Goal: Task Accomplishment & Management: Manage account settings

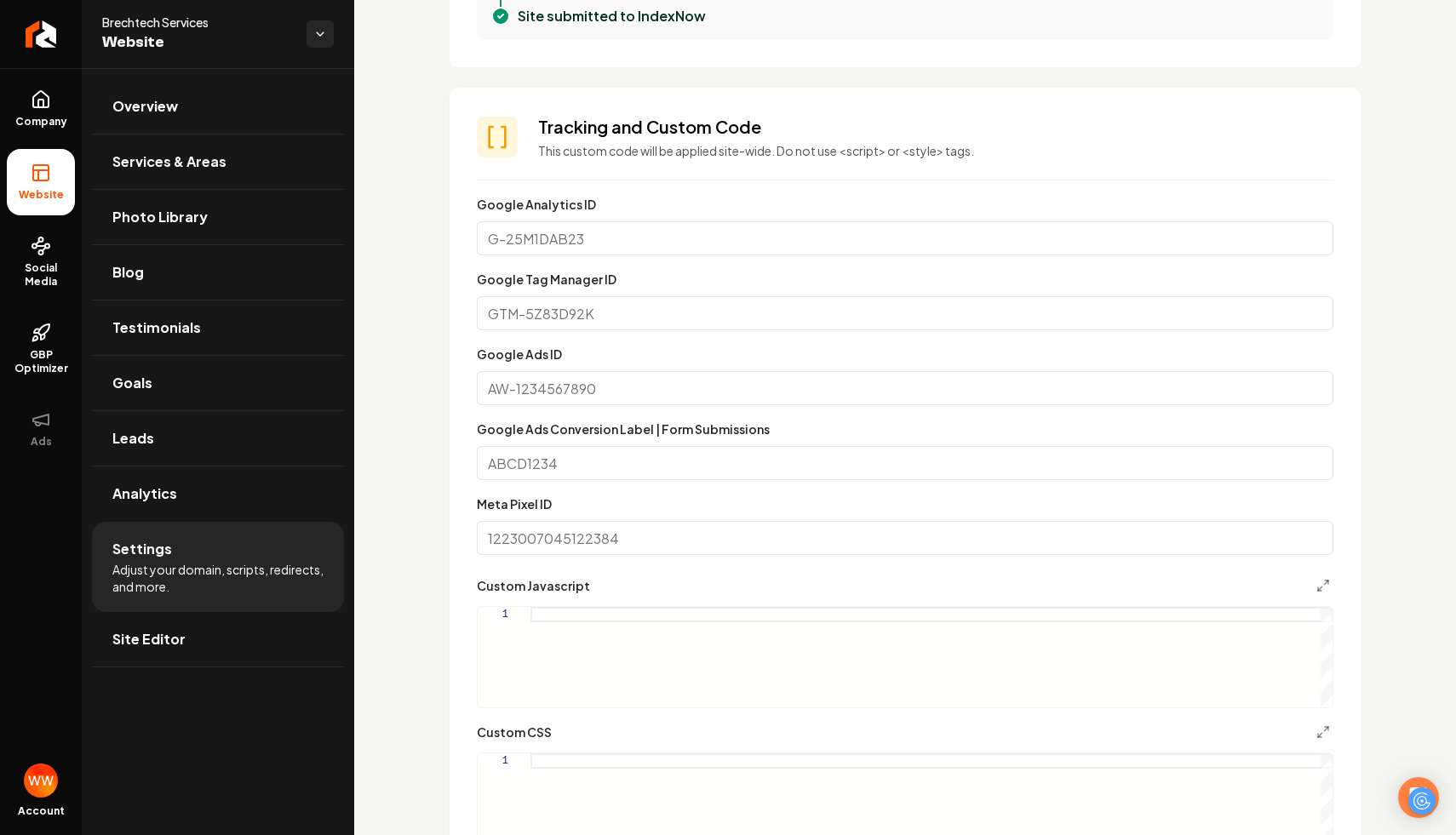
scroll to position [860, 0]
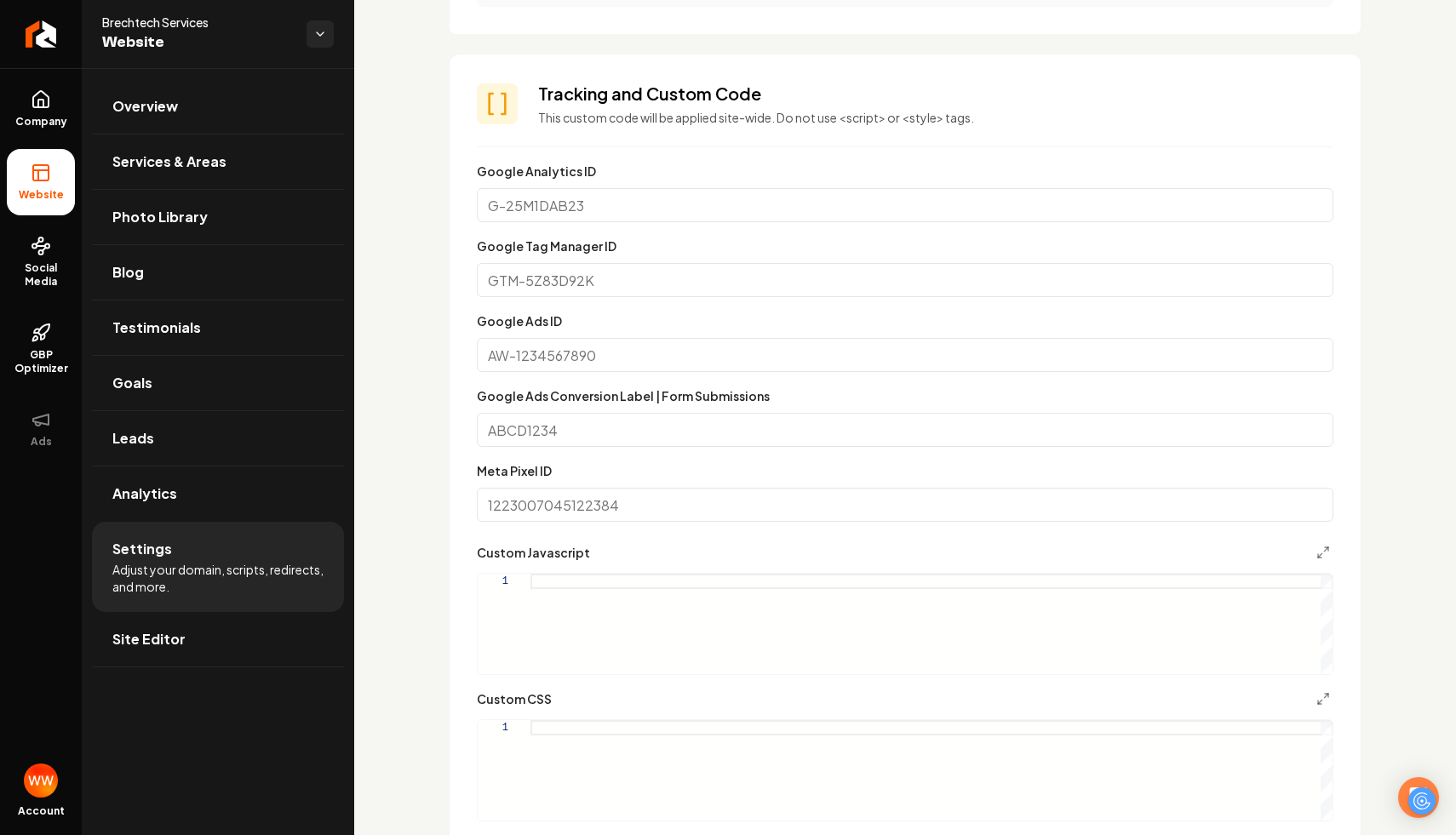
click at [797, 410] on div "Google Ads Conversion Label | Form Submissions" at bounding box center [905, 416] width 857 height 61
click at [729, 430] on input "Google Ads Conversion Label | Form Submissions" at bounding box center [905, 431] width 857 height 34
click at [469, 392] on section "Tracking and Custom Code This custom code will be applied site-wide. Do not use…" at bounding box center [905, 490] width 911 height 870
click at [527, 431] on input "Google Ads Conversion Label | Form Submissions" at bounding box center [905, 431] width 857 height 34
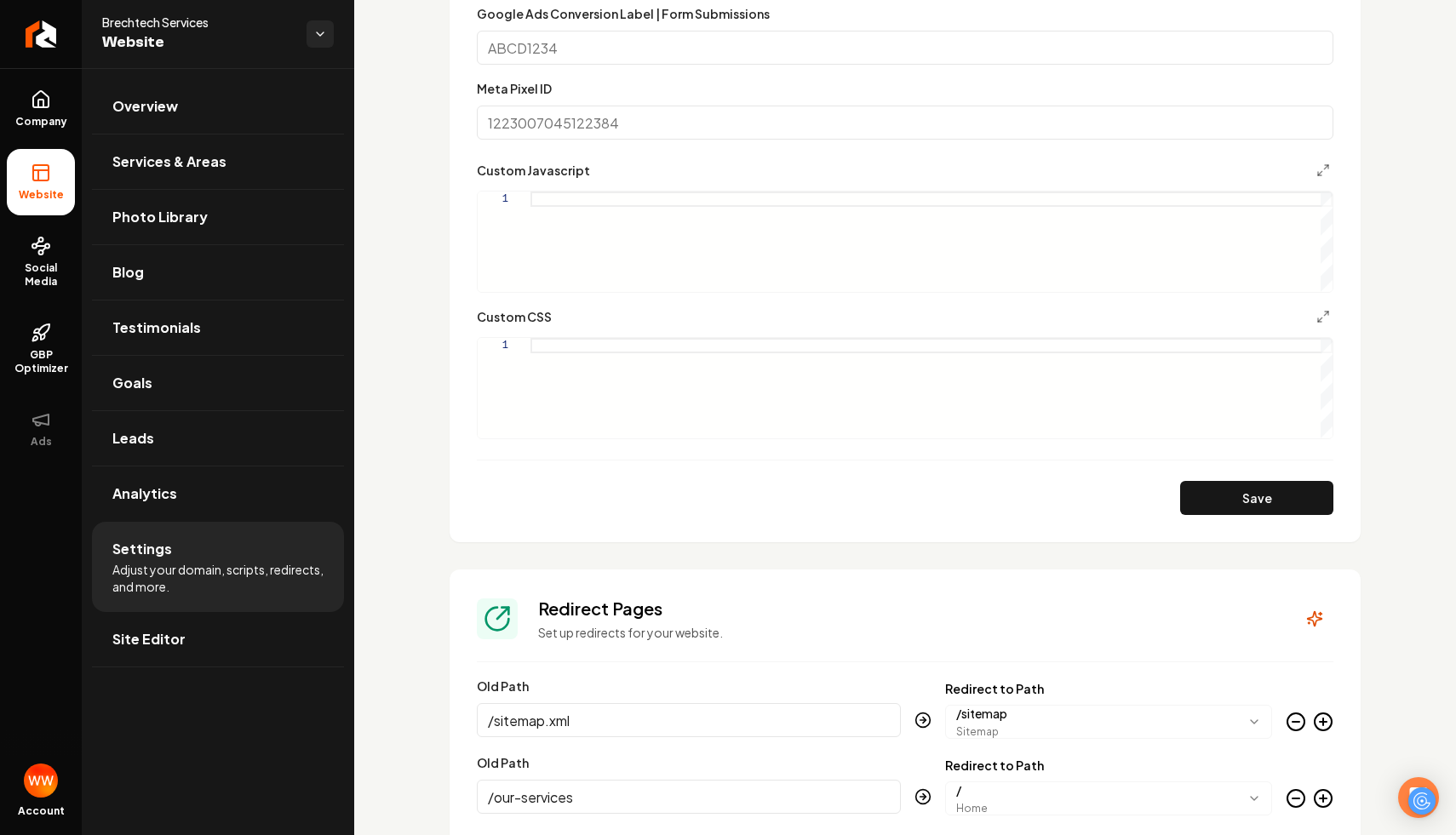
scroll to position [1241, 0]
click at [898, 372] on div "Main content area" at bounding box center [931, 389] width 802 height 101
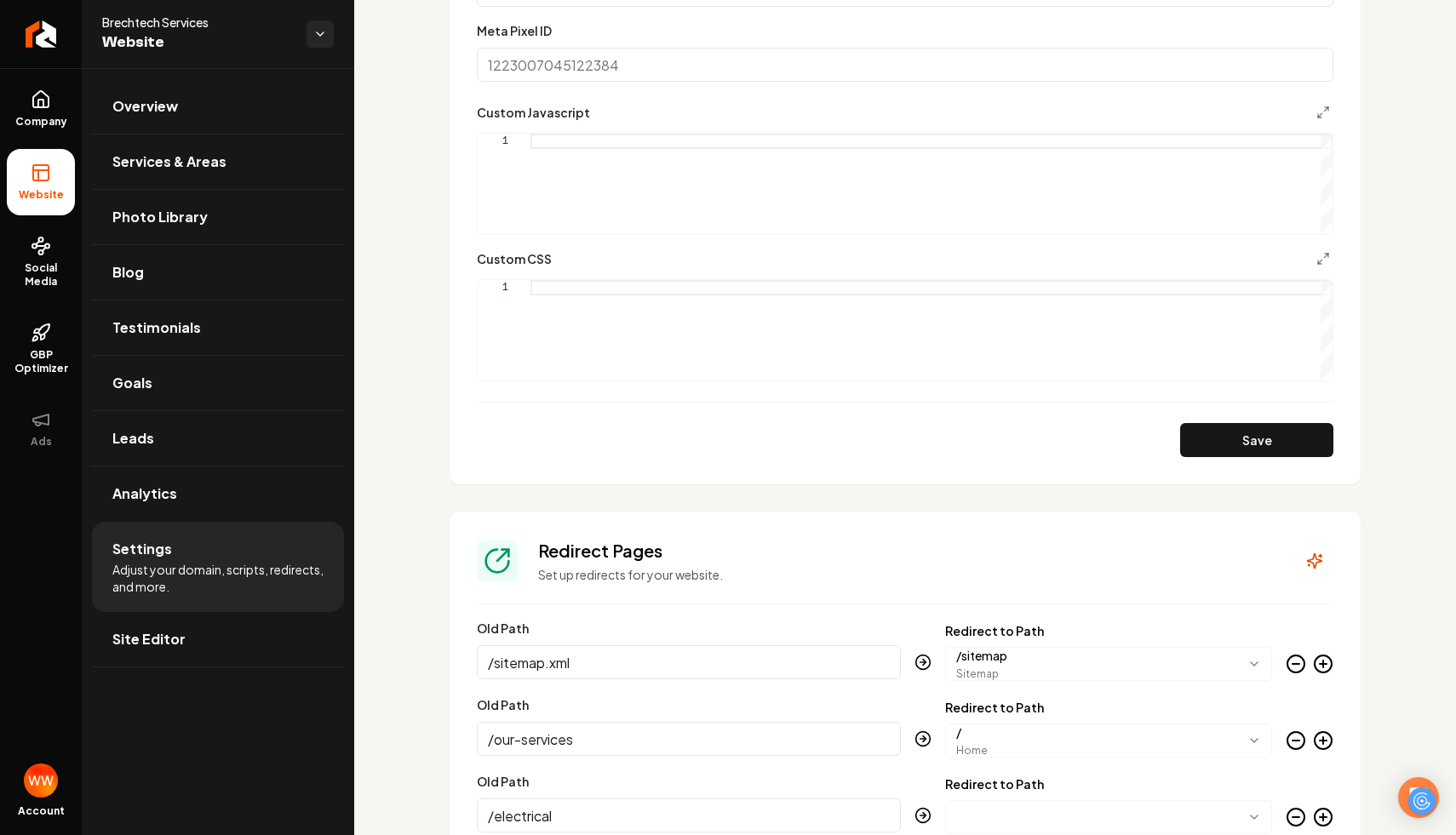
scroll to position [1175, 0]
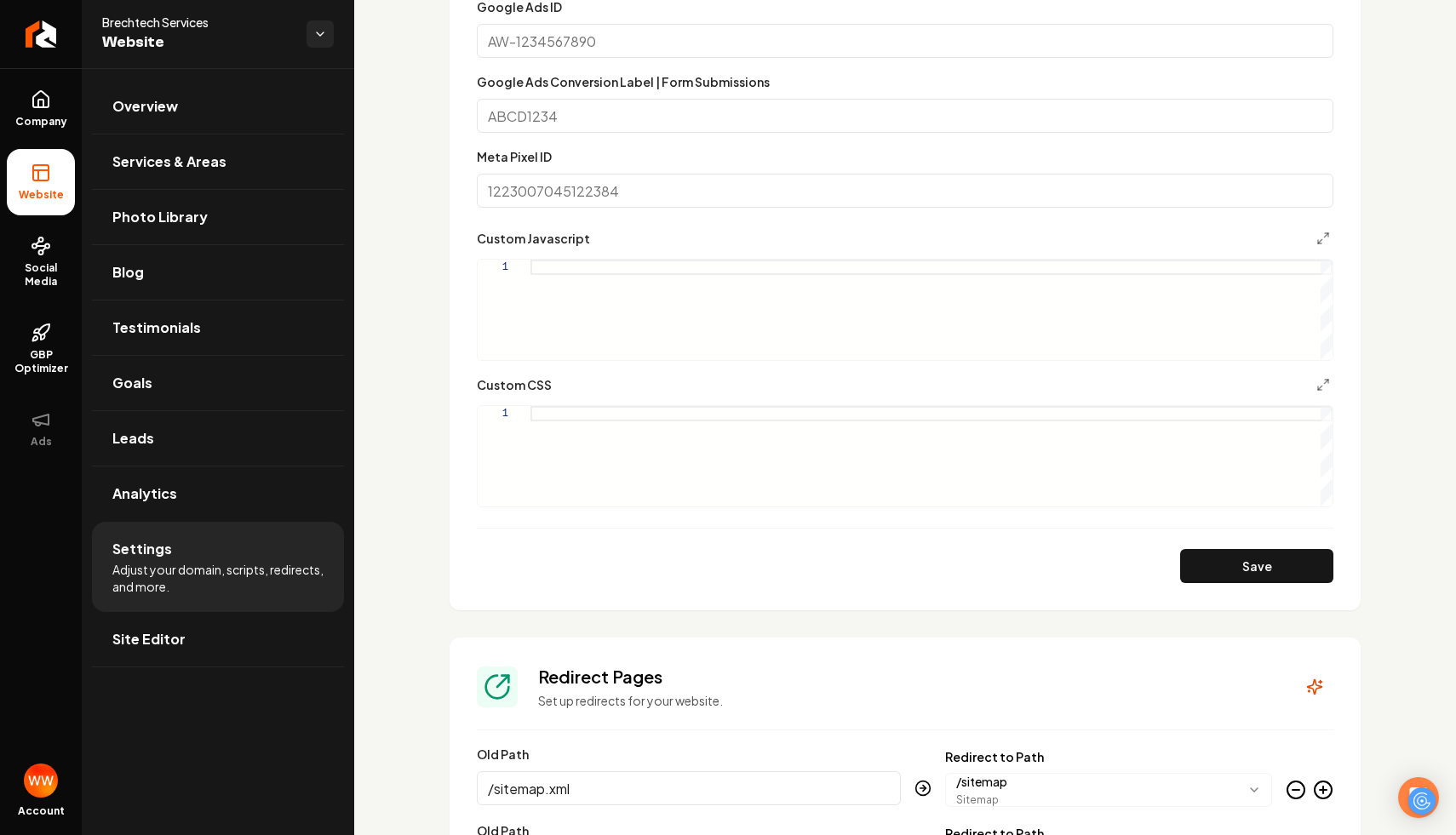
click at [674, 309] on div "Main content area" at bounding box center [931, 310] width 802 height 101
click at [817, 300] on div "Main content area" at bounding box center [931, 310] width 802 height 101
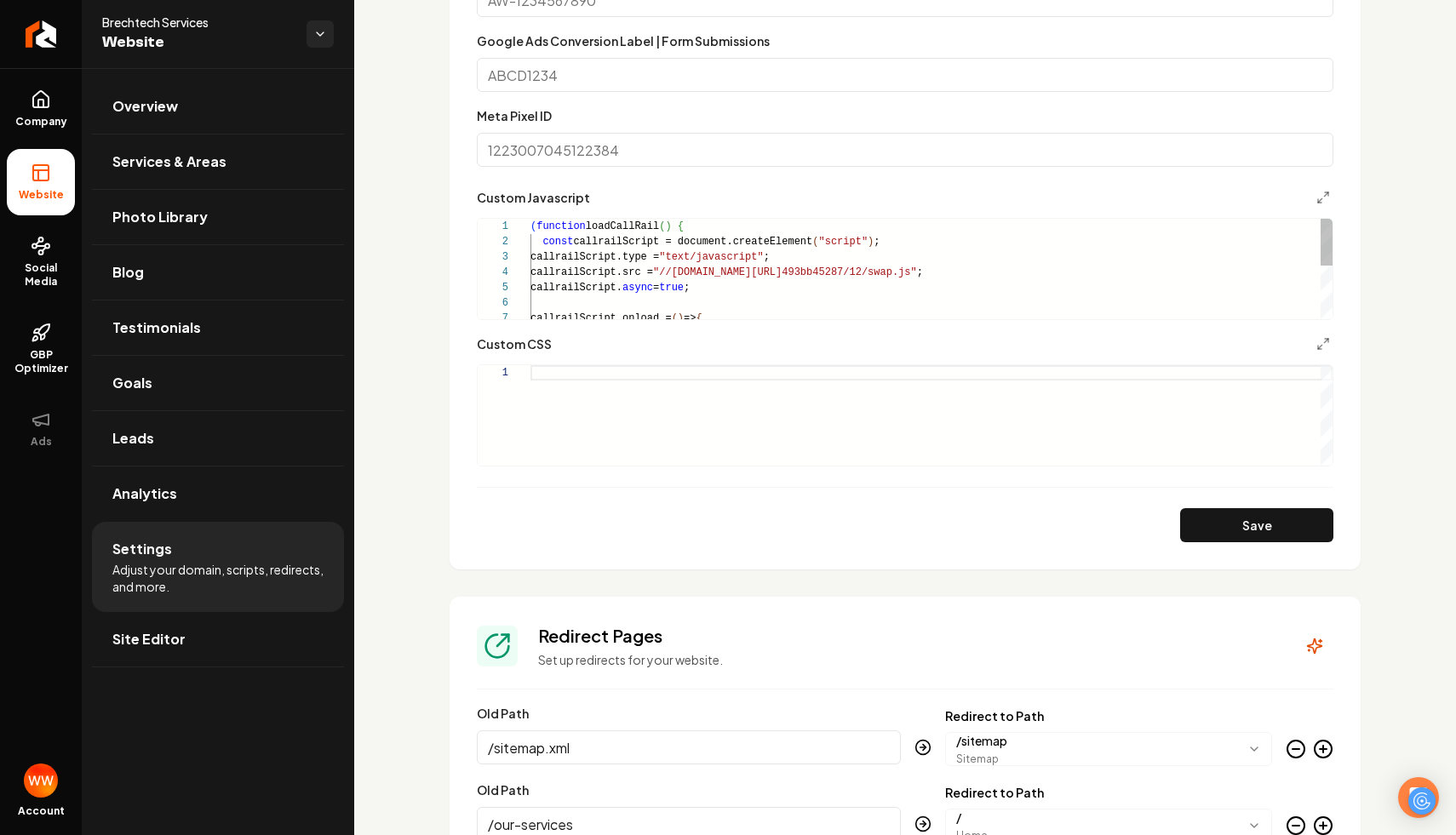
scroll to position [1199, 0]
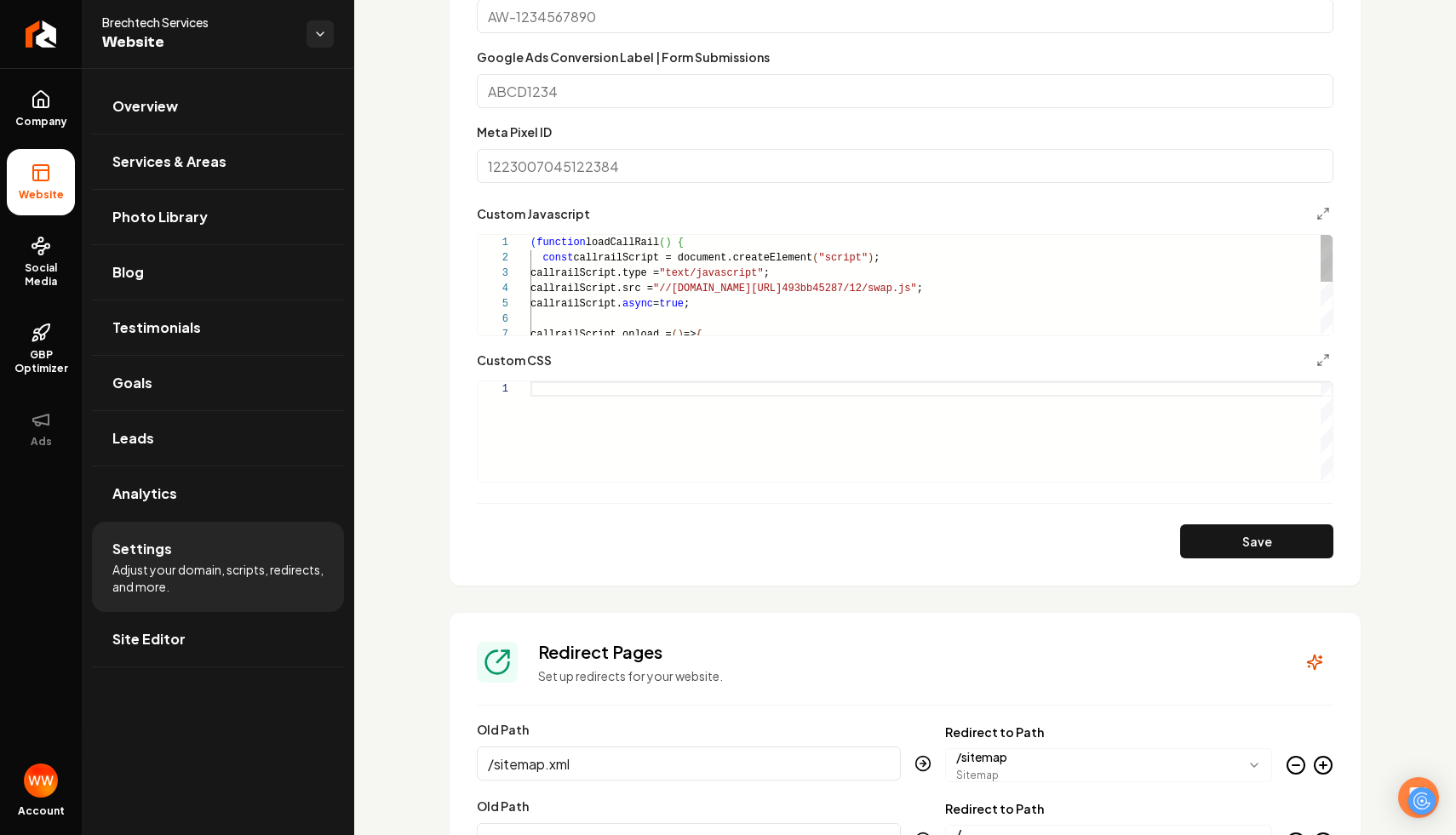
click at [937, 291] on div "callrailScript.onload = ( ) => { callrailScript. async = true ; callrailScript.…" at bounding box center [931, 342] width 802 height 215
click at [613, 300] on div "callrailScript.onload = ( ) => { callrailScript. async = true ; callrailScript.…" at bounding box center [931, 342] width 802 height 215
type textarea "**********"
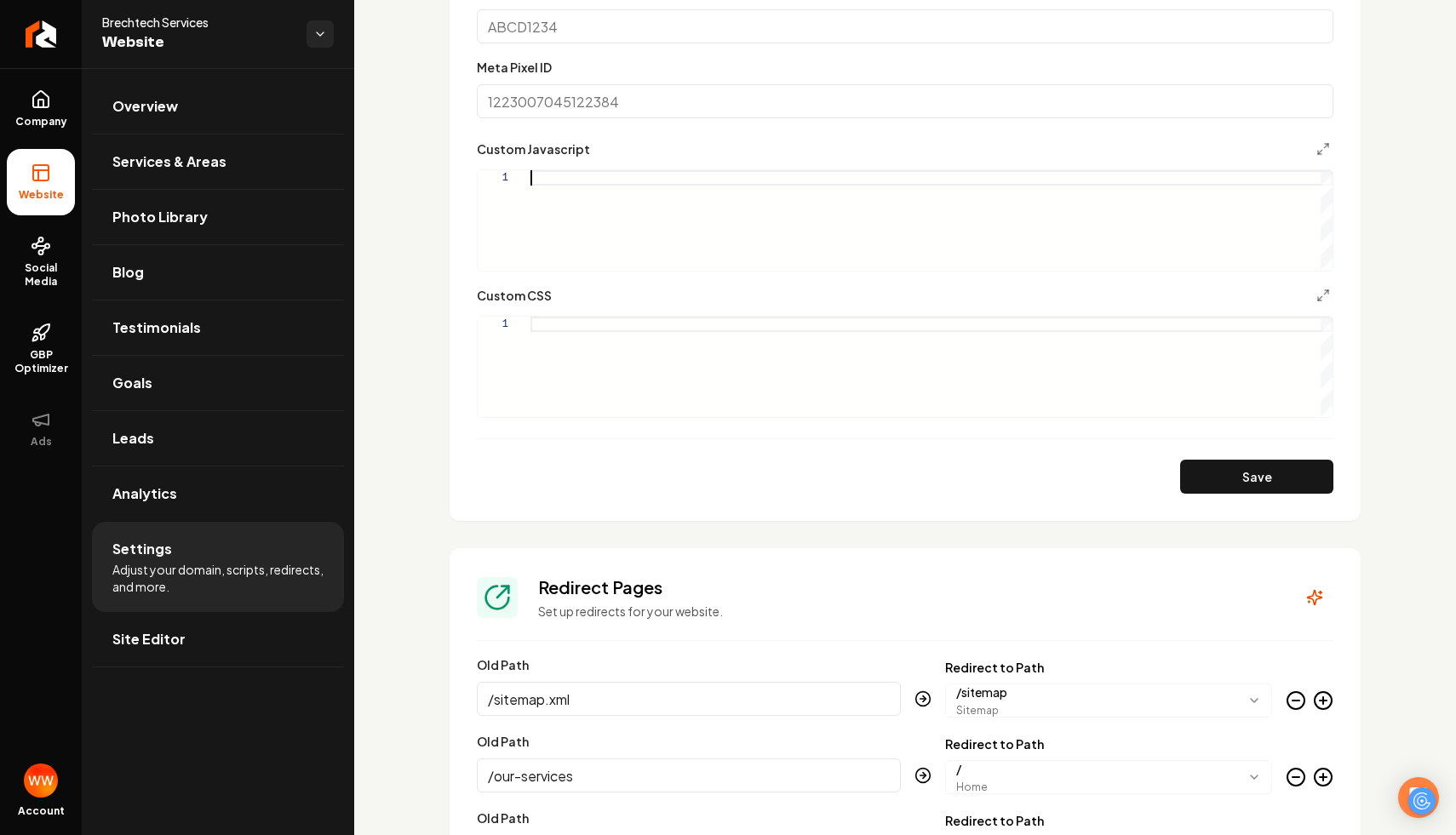
scroll to position [1273, 0]
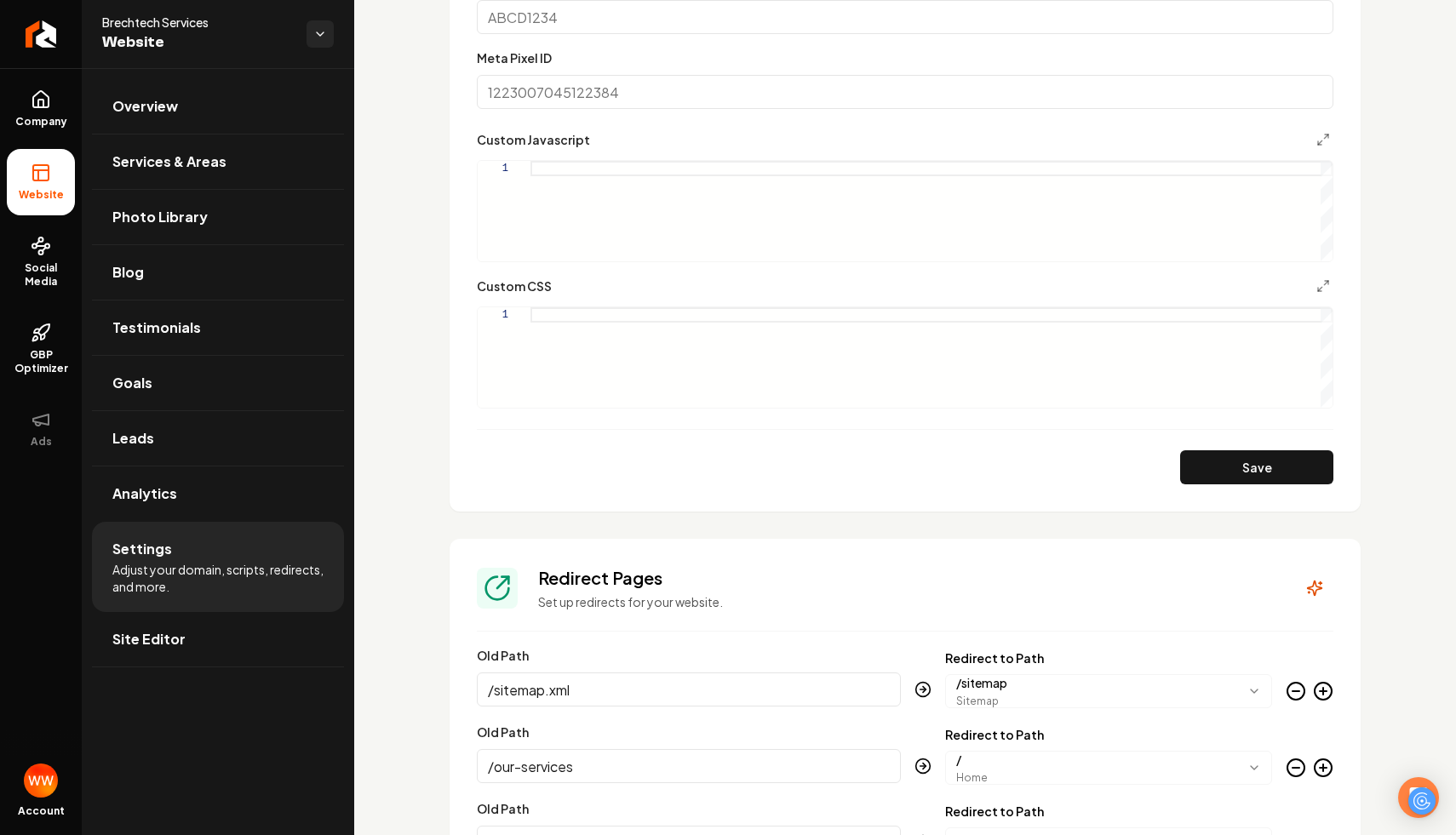
click at [945, 235] on div "Main content area" at bounding box center [931, 211] width 802 height 101
type textarea "**********"
click at [782, 191] on div "Main content area" at bounding box center [931, 211] width 802 height 101
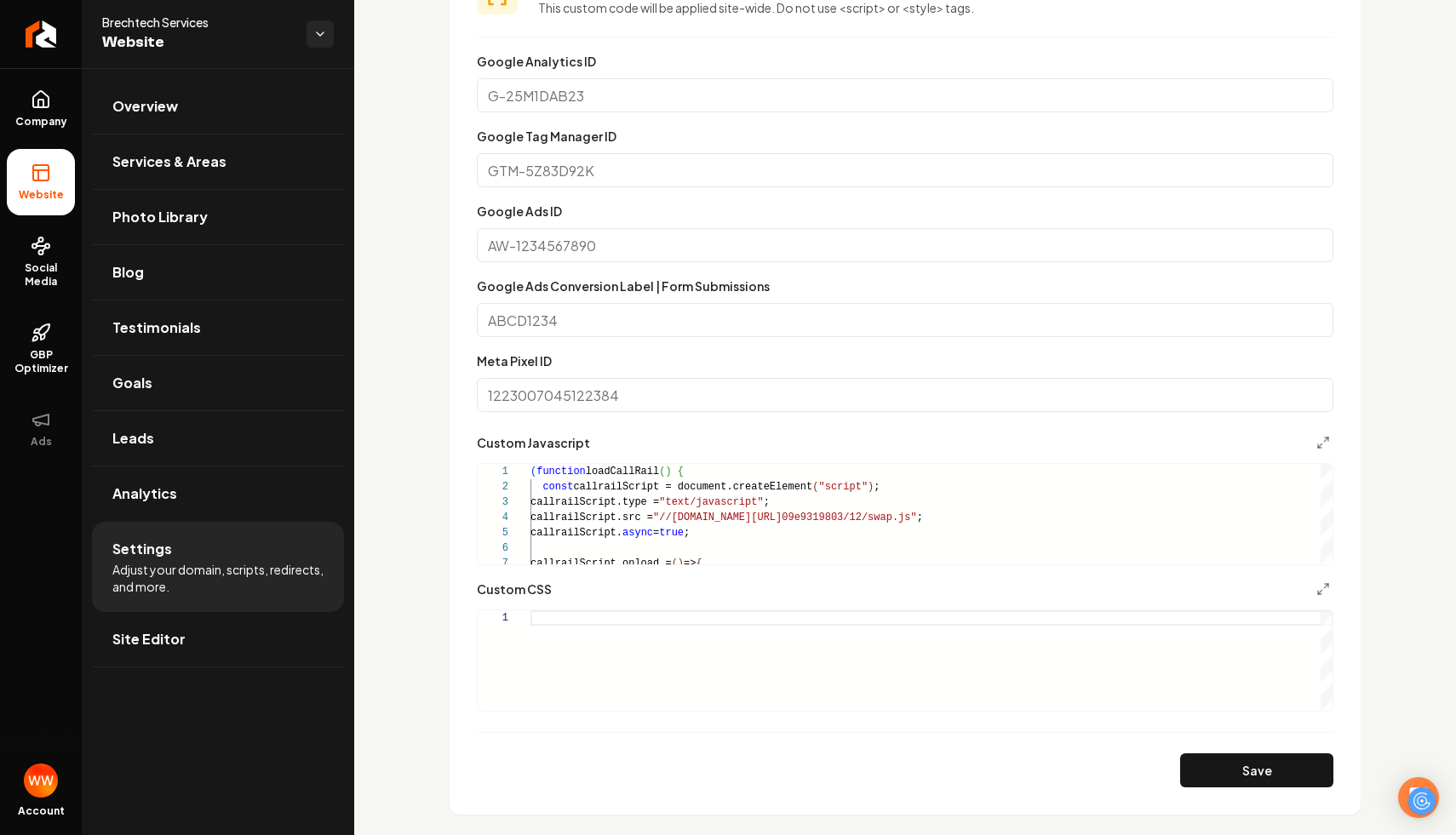
scroll to position [1051, 0]
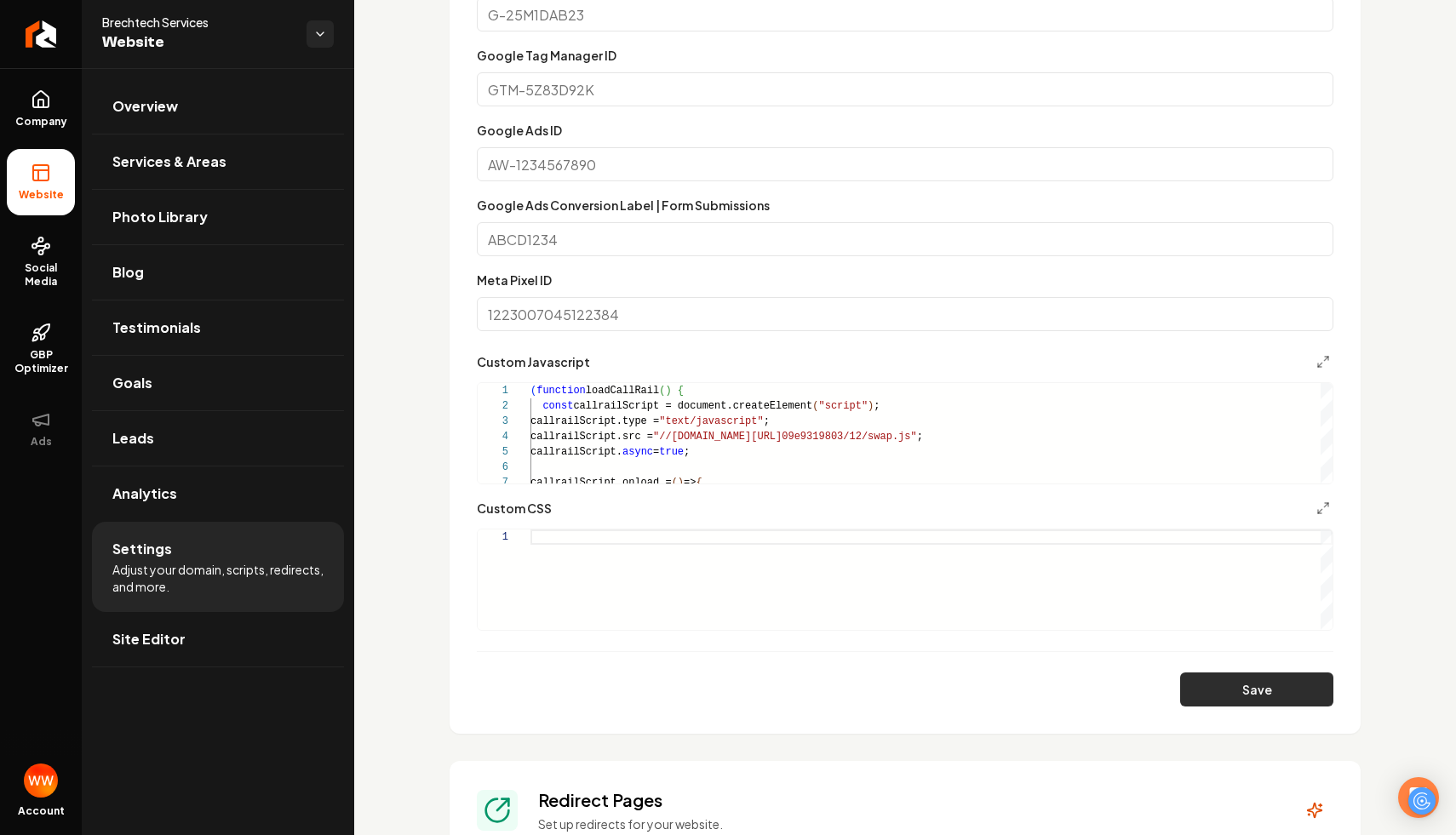
click at [1238, 678] on button "Save" at bounding box center [1256, 689] width 154 height 34
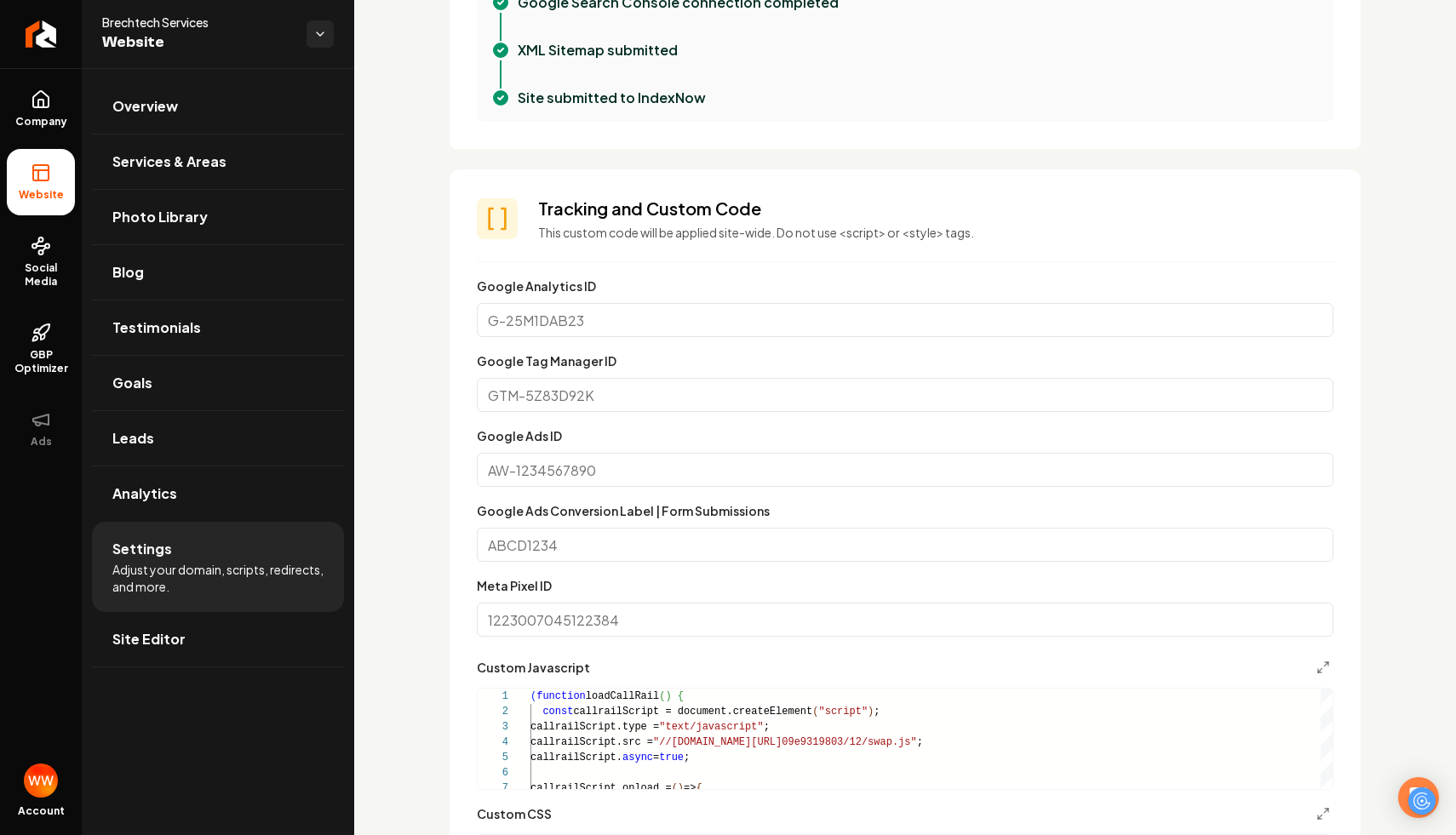
scroll to position [768, 0]
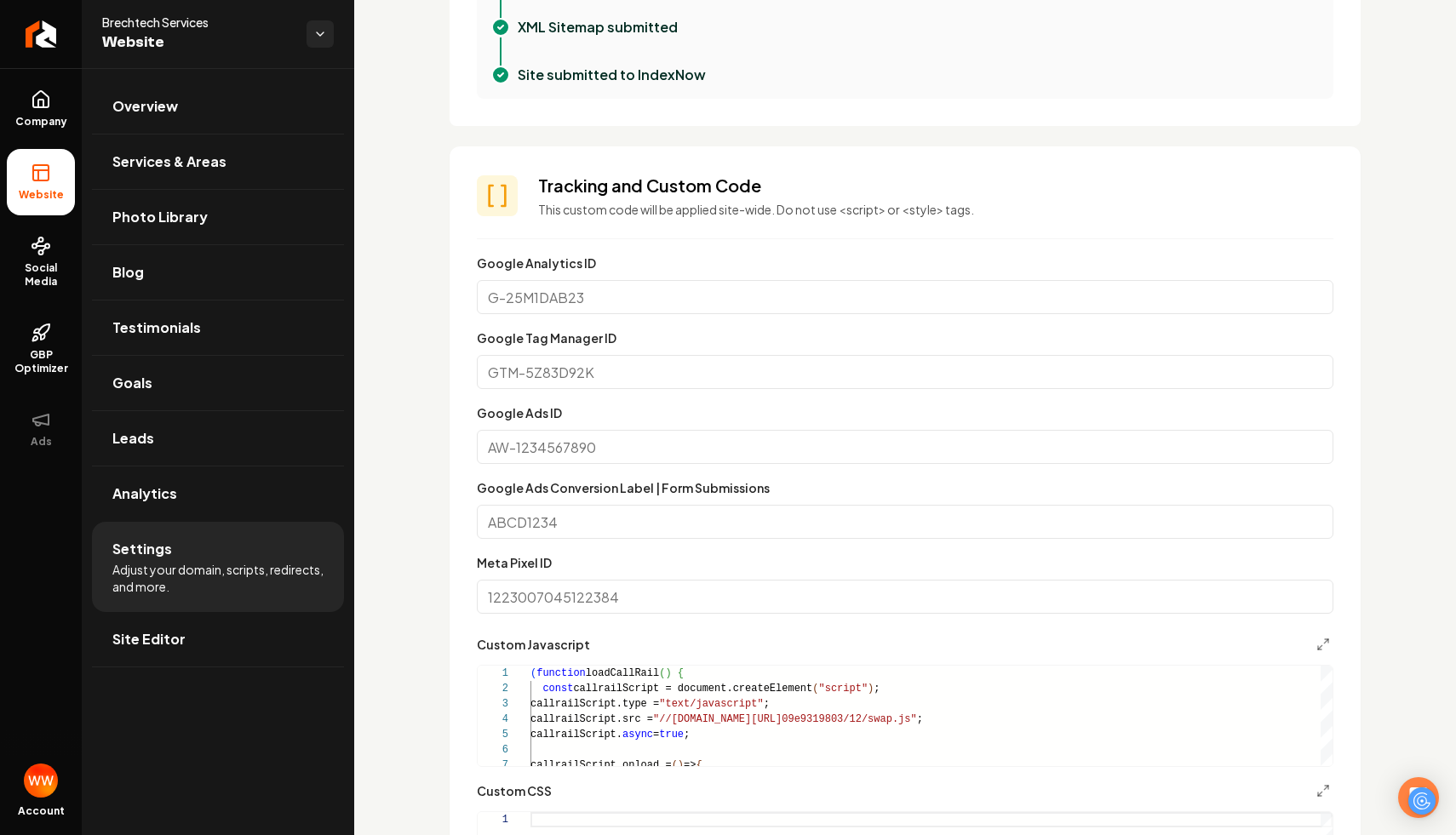
click at [992, 404] on div "Google Ads ID" at bounding box center [905, 433] width 857 height 61
click at [974, 386] on input "Google Tag Manager ID" at bounding box center [905, 372] width 857 height 34
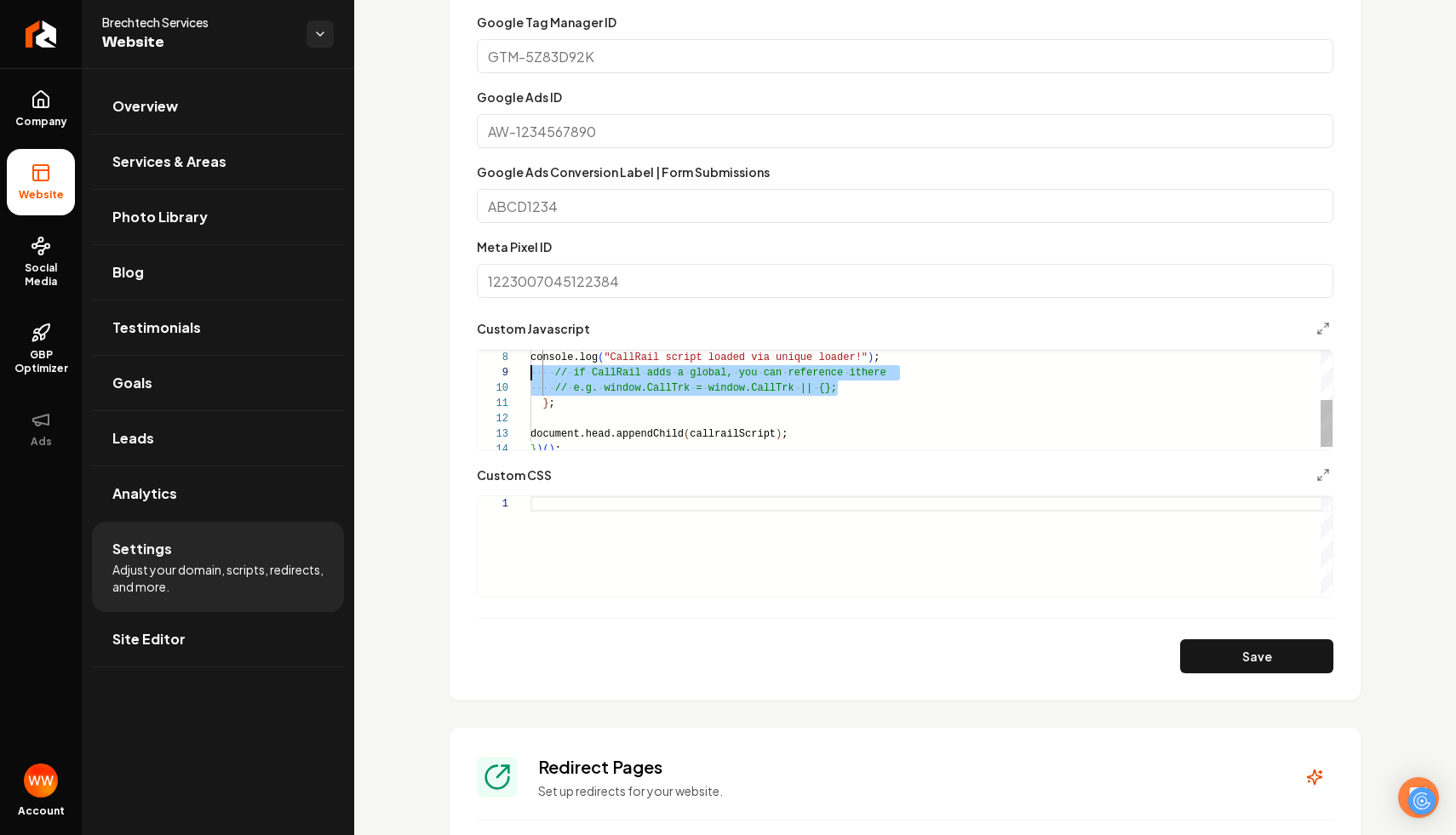
scroll to position [122, 0]
drag, startPoint x: 874, startPoint y: 386, endPoint x: 505, endPoint y: 373, distance: 369.2
click at [505, 373] on div "**********" at bounding box center [905, 400] width 855 height 101
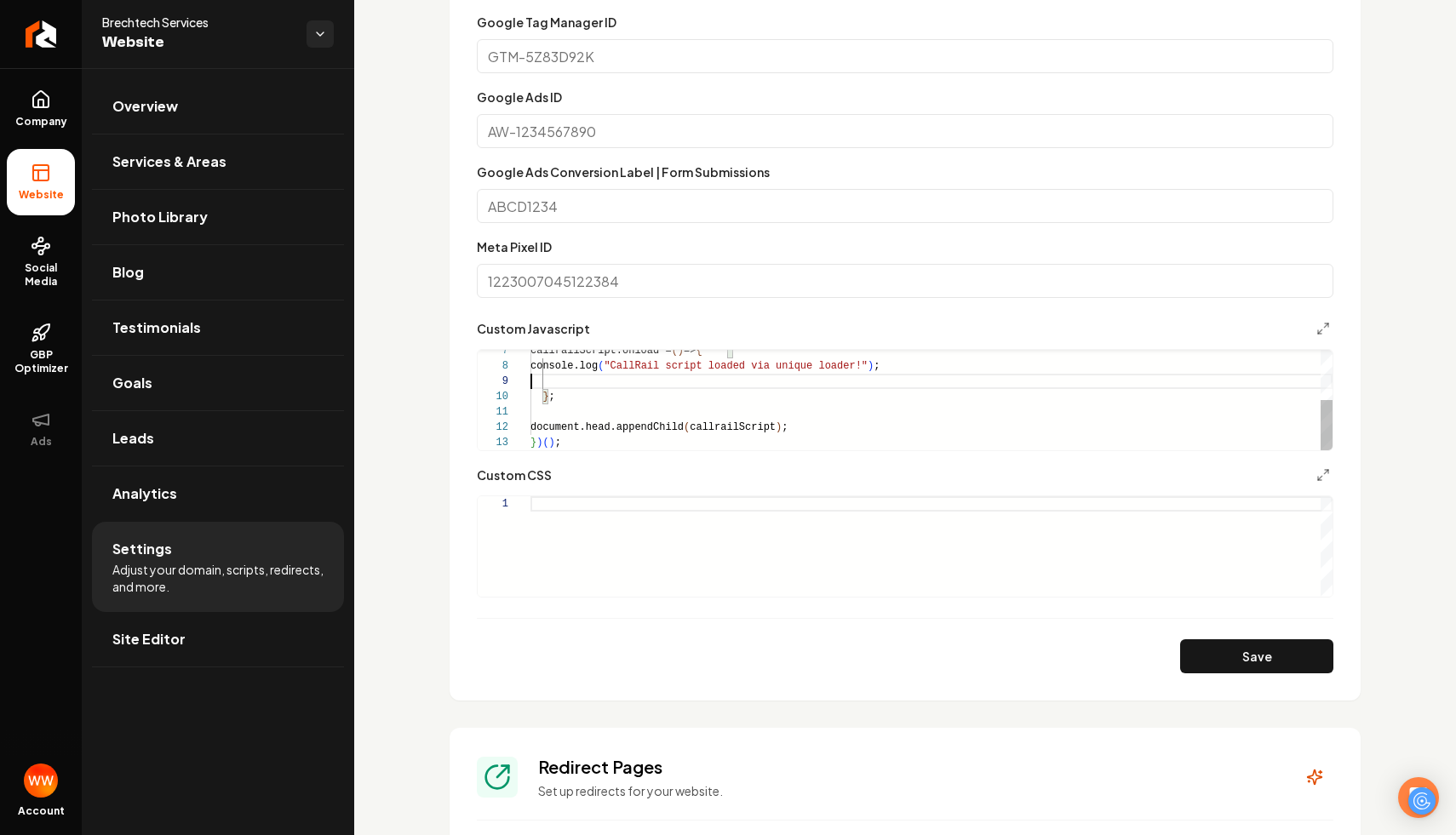
type textarea "**********"
click at [1264, 658] on button "Save" at bounding box center [1256, 657] width 154 height 34
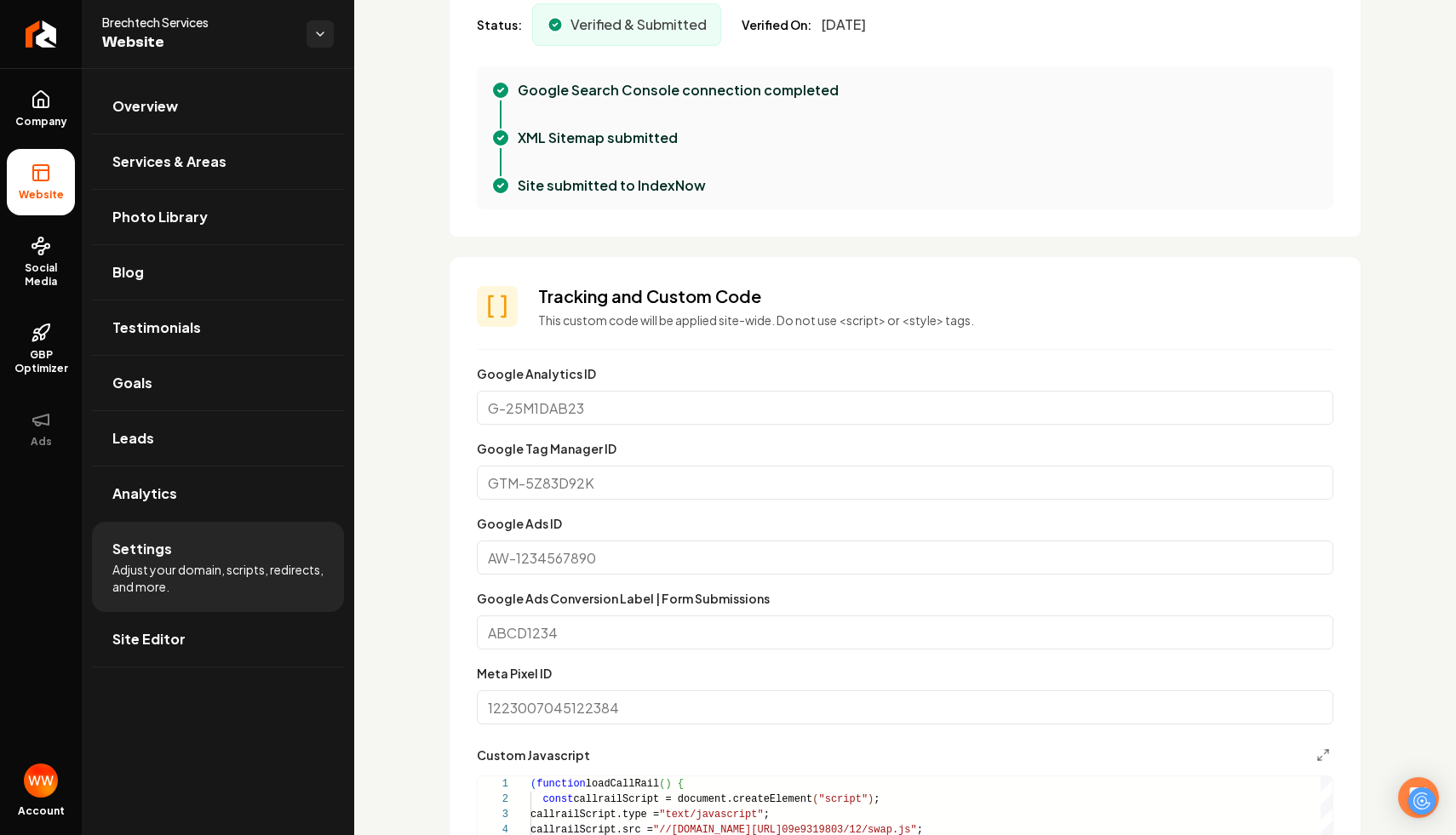
scroll to position [487, 0]
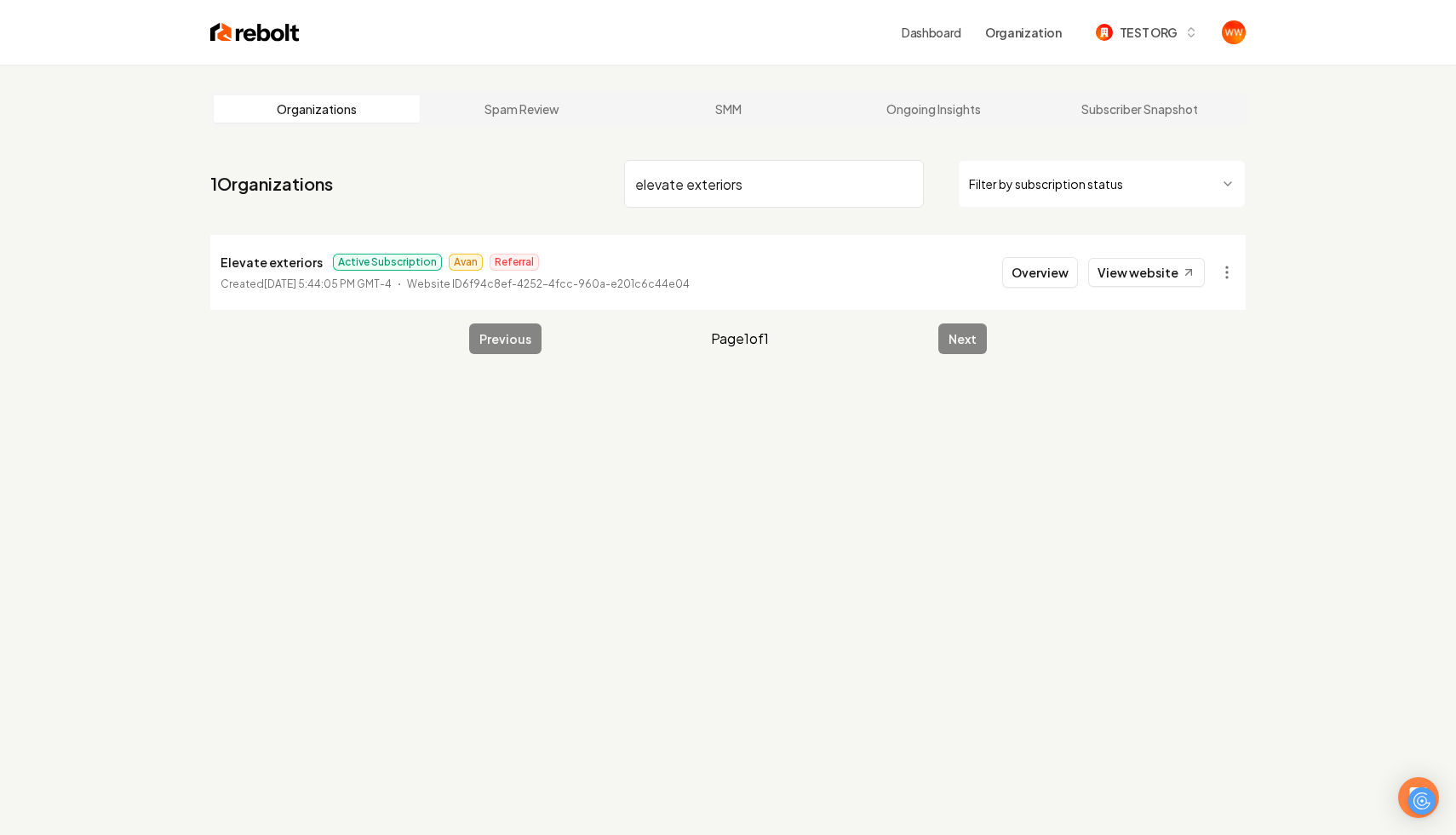
type input "elevate exteriors"
click at [263, 266] on p "Elevate exteriors" at bounding box center [271, 262] width 102 height 21
click at [1043, 272] on button "Overview" at bounding box center [1040, 272] width 75 height 31
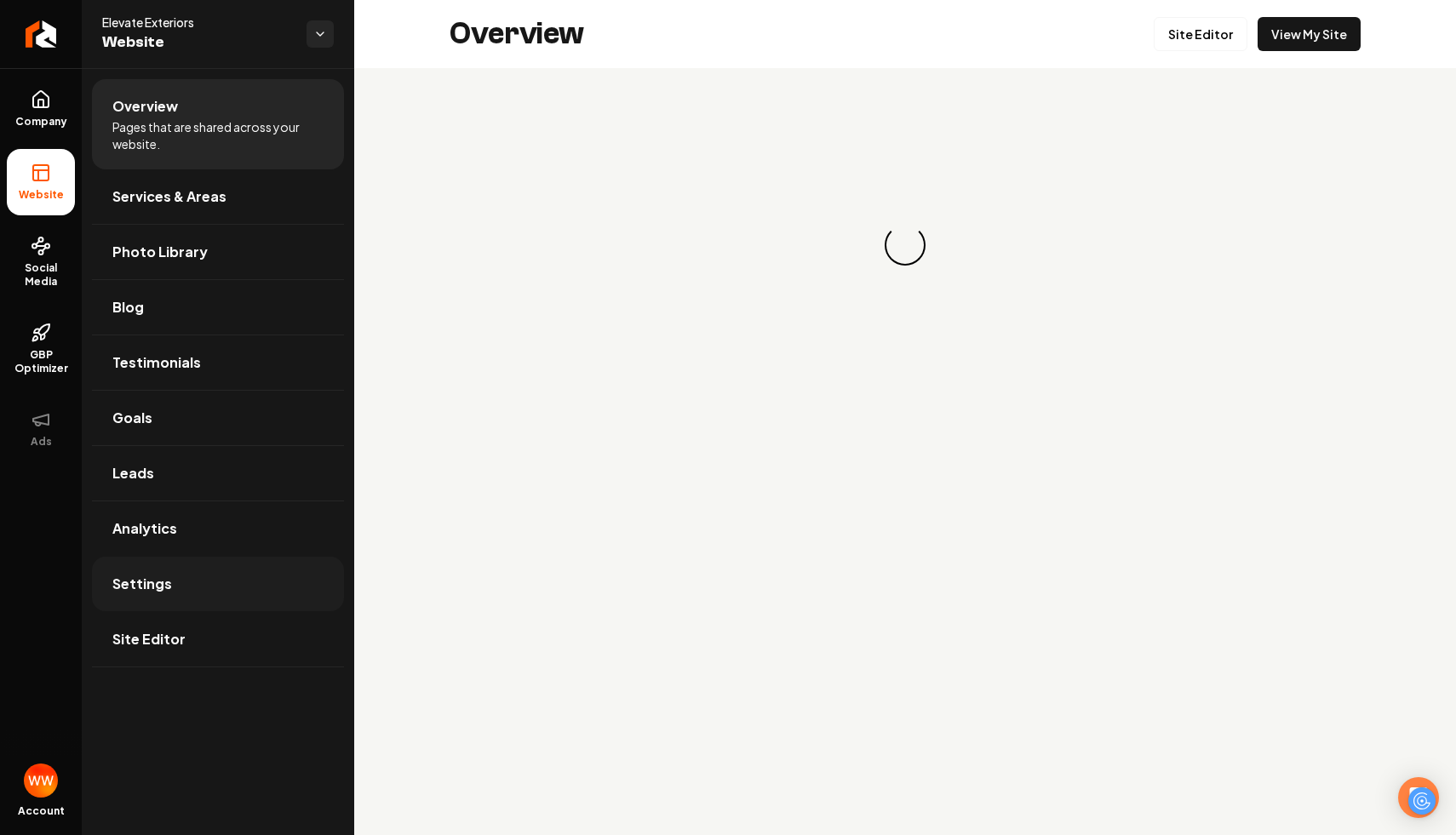
click at [191, 585] on link "Settings" at bounding box center [218, 584] width 252 height 55
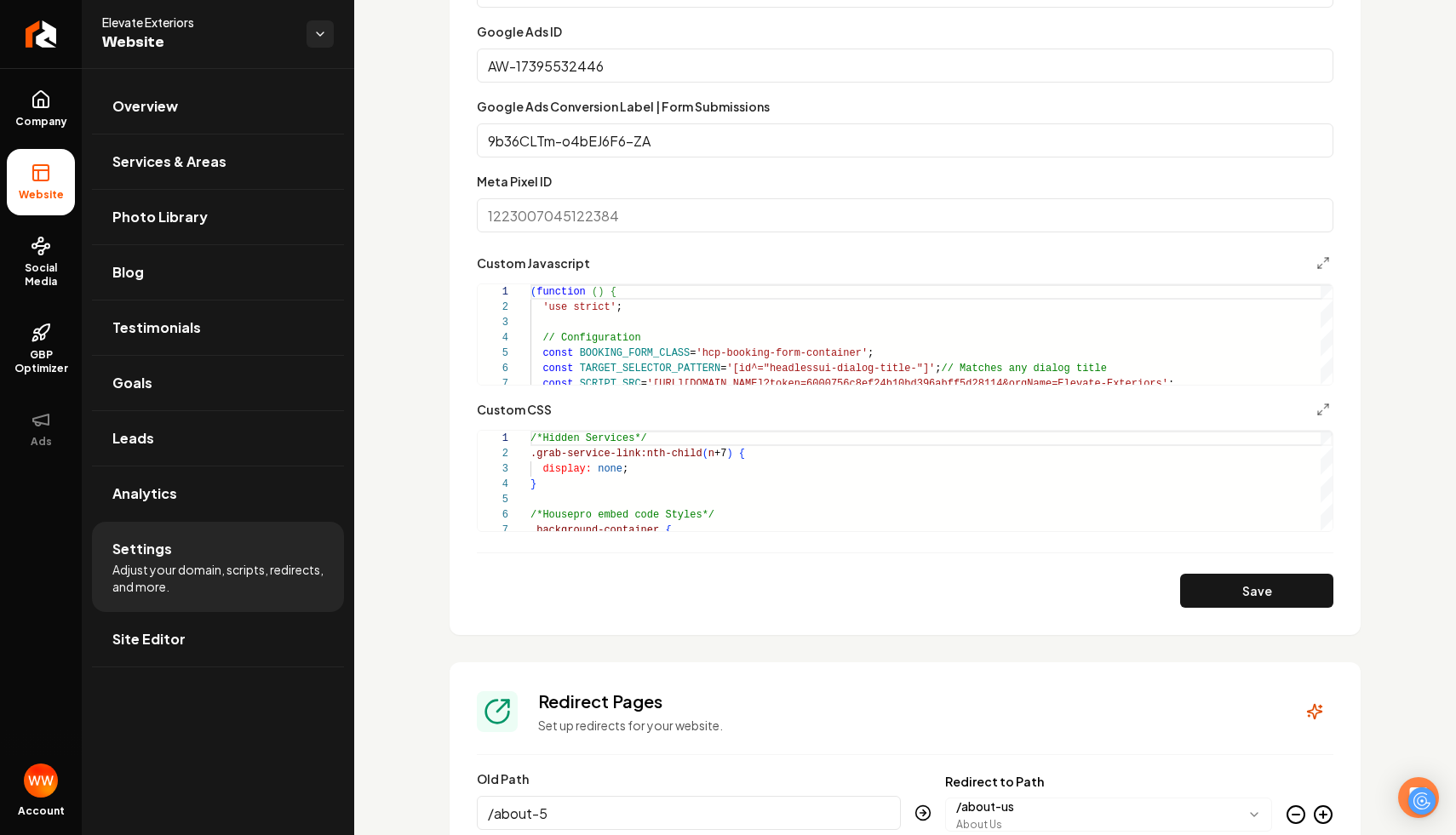
scroll to position [1322, 0]
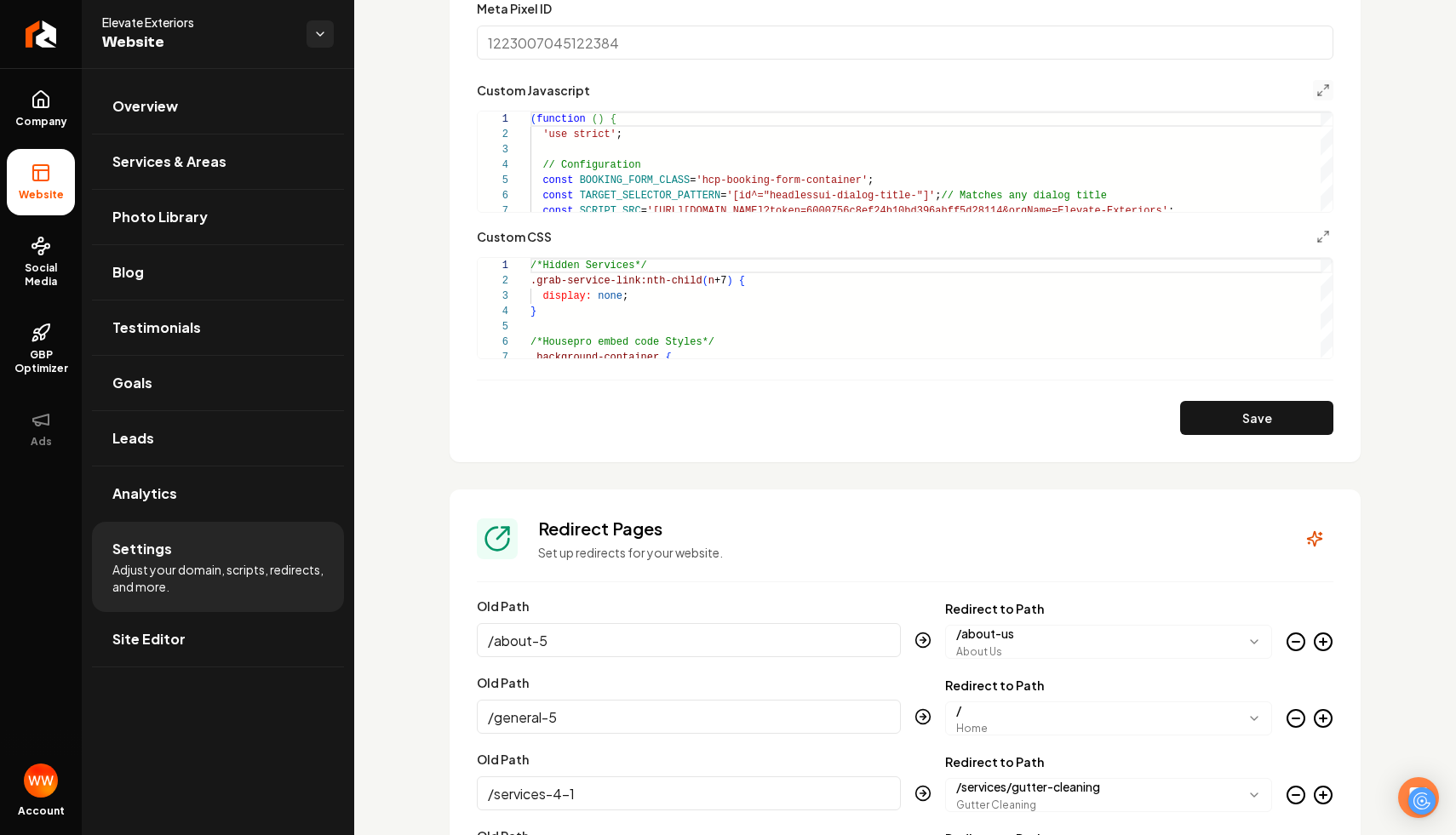
click at [1315, 83] on button "Main content area" at bounding box center [1323, 90] width 21 height 21
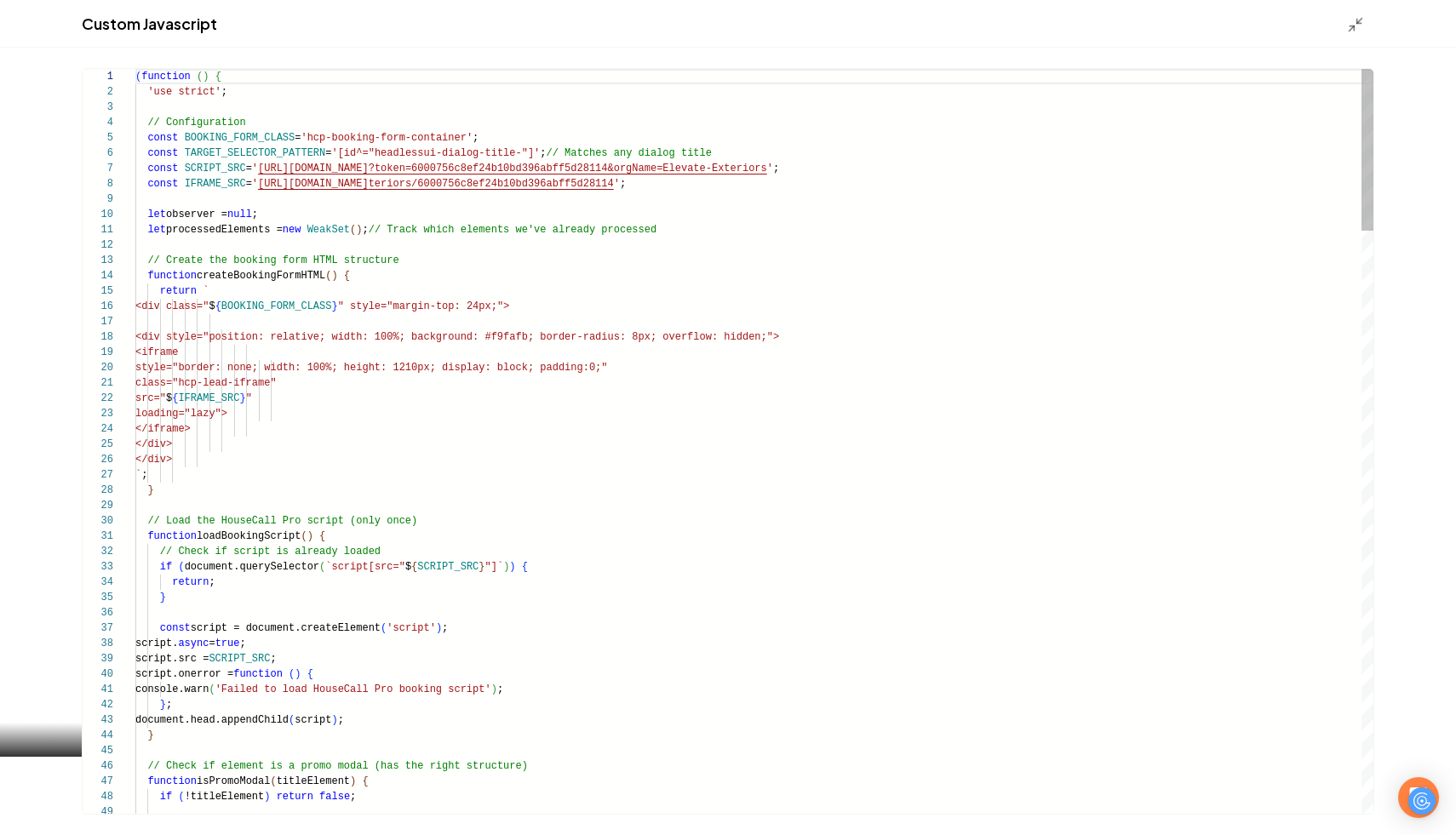
type textarea "**********"
type textarea "*"
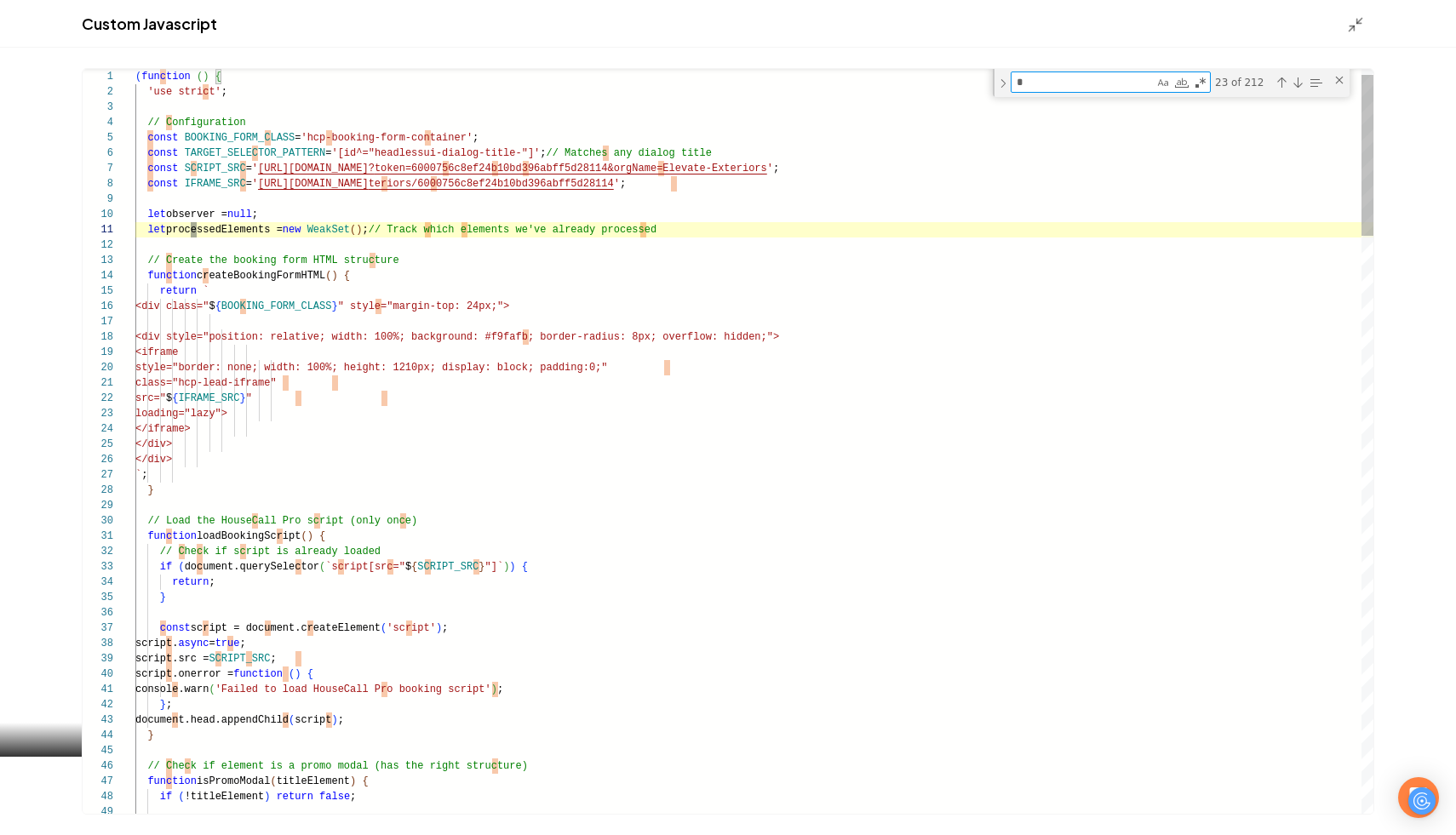
type textarea "**********"
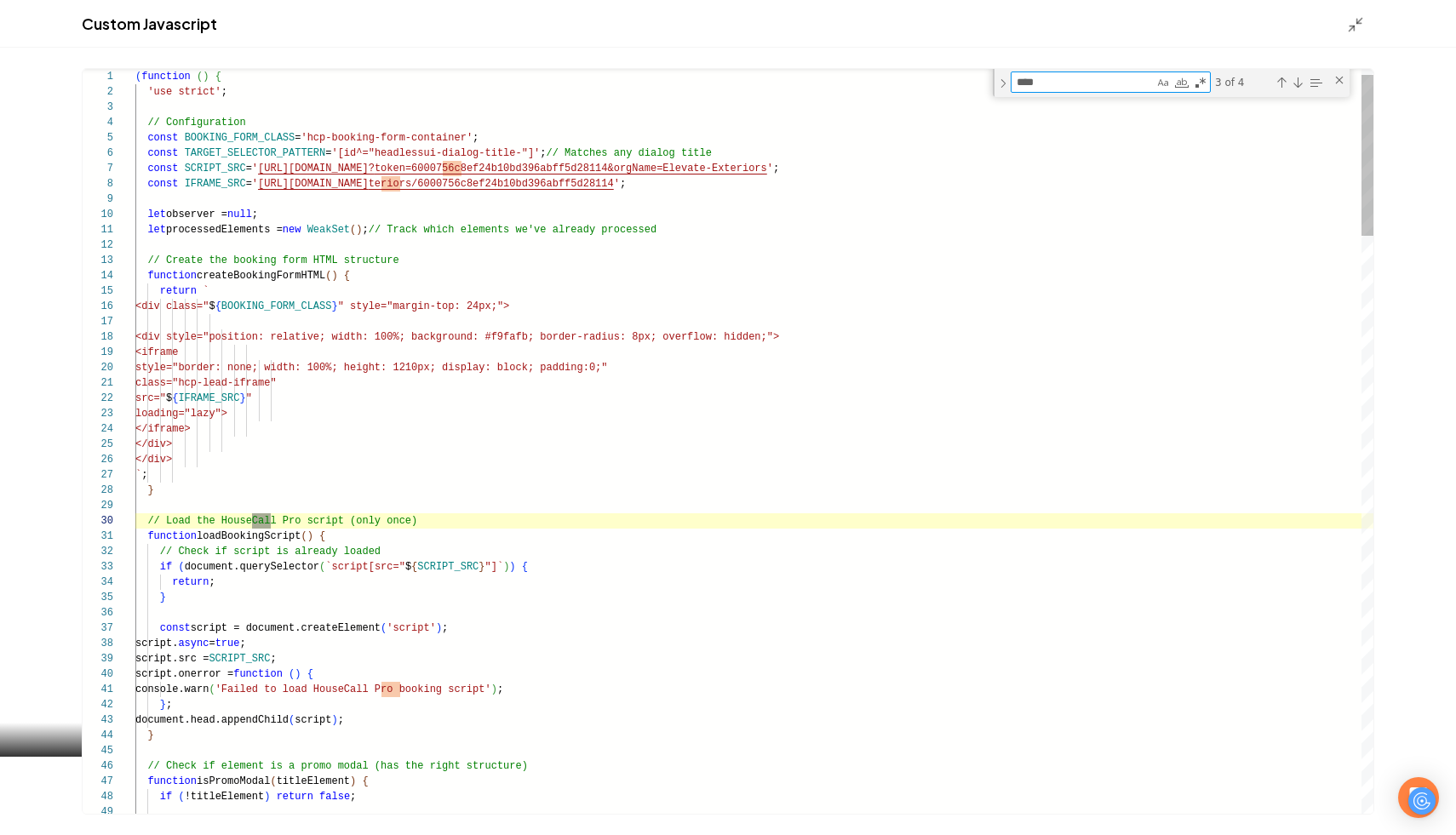
scroll to position [154, 141]
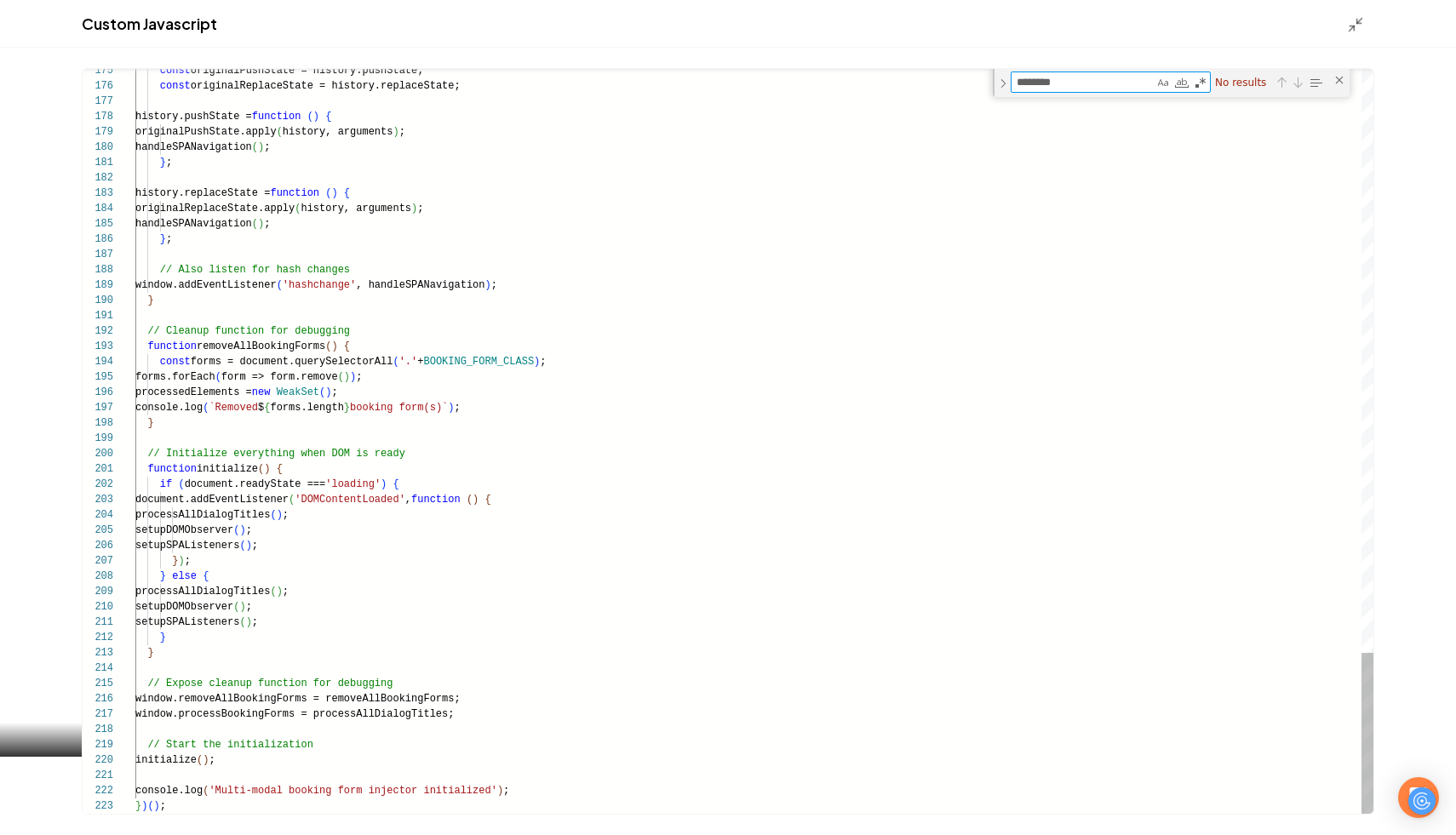
type textarea "********"
type textarea "**********"
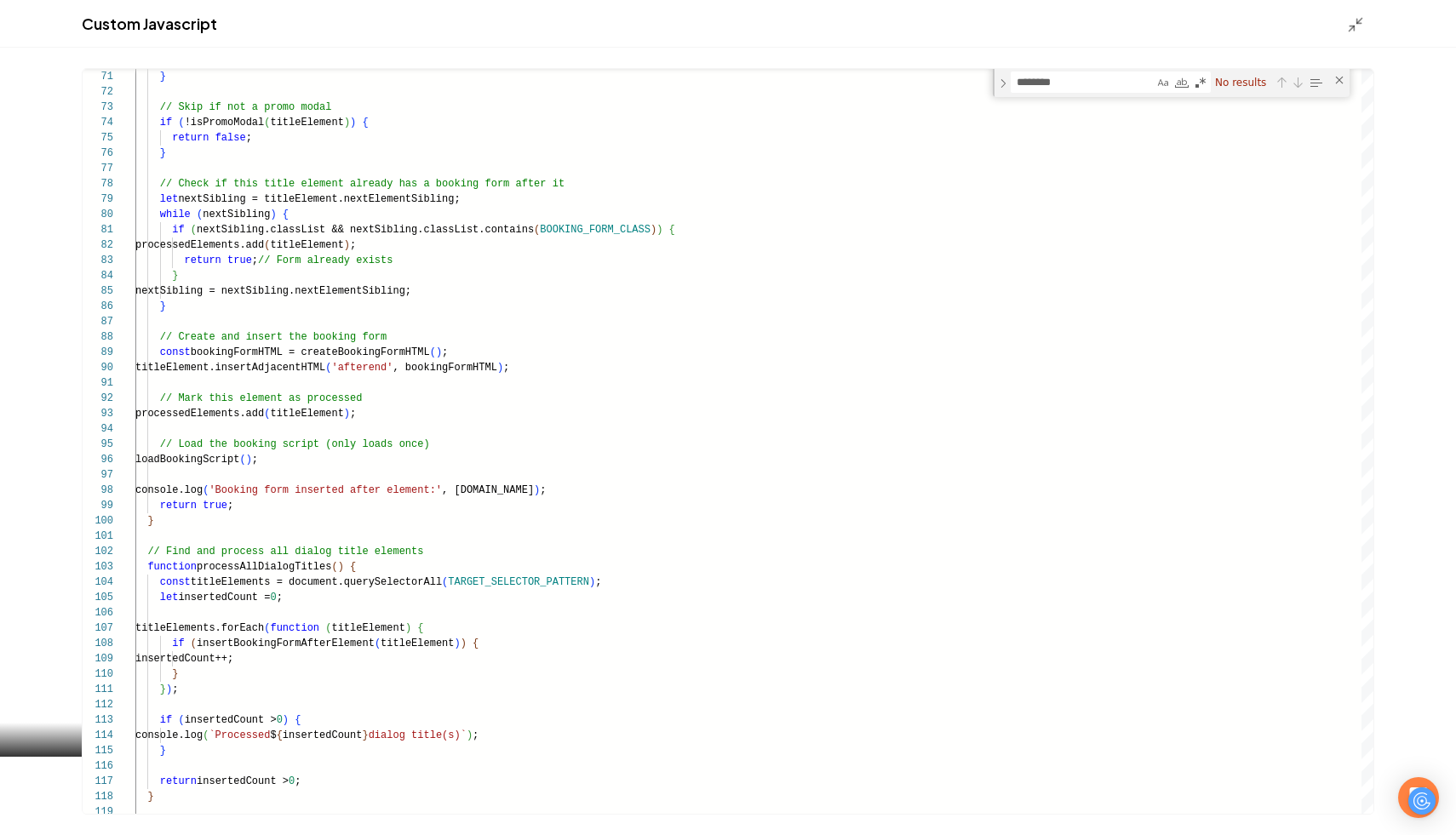
click at [1352, 33] on div "Custom Javascript" at bounding box center [728, 23] width 1456 height 48
click at [1356, 29] on icon "Main content area" at bounding box center [1355, 24] width 17 height 17
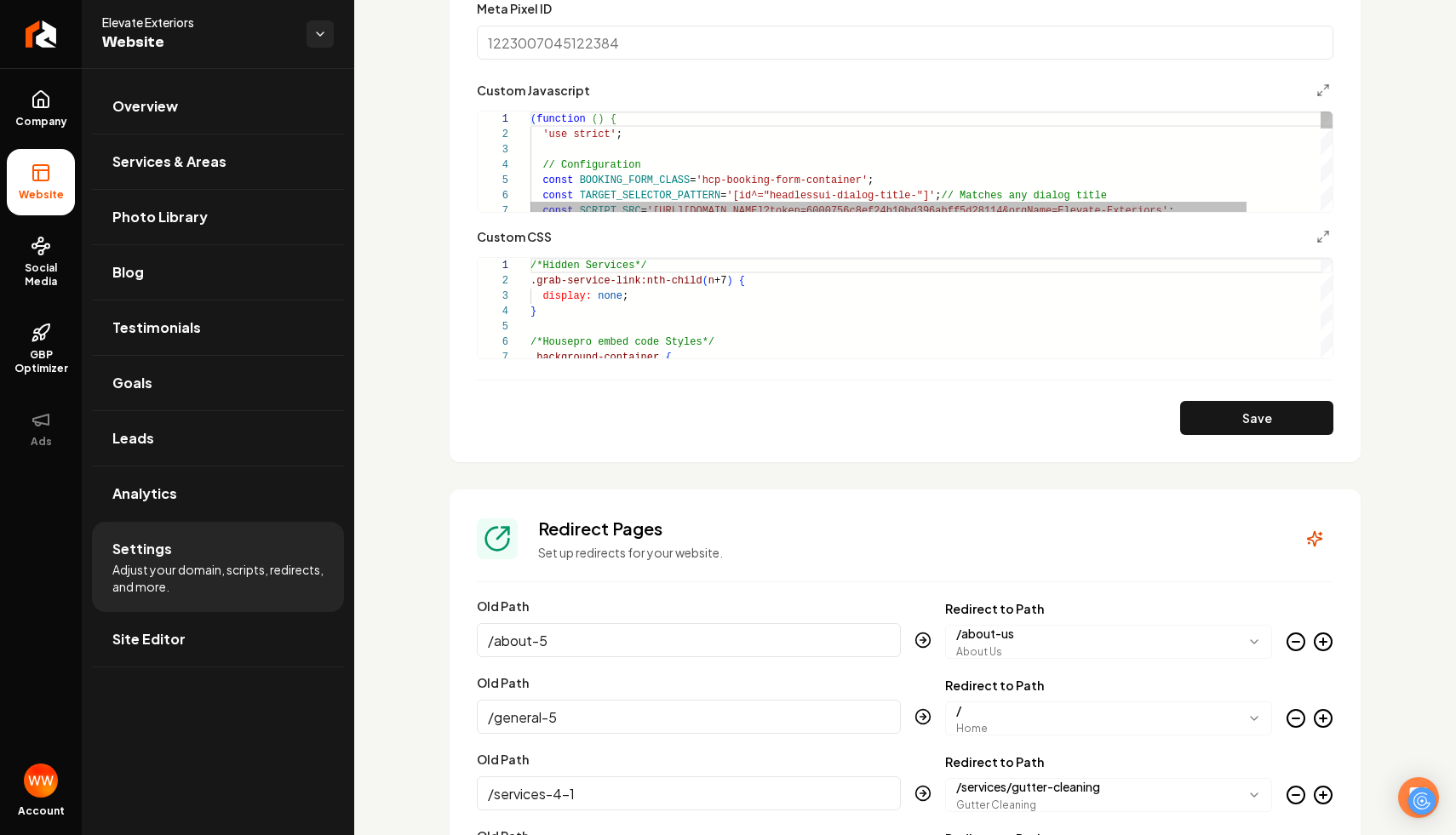
scroll to position [154, 0]
click at [402, 150] on div "Custom domain Connect and configure a custom domain. Domain Connected elevatext…" at bounding box center [905, 51] width 1102 height 2613
click at [57, 39] on link "Return to dashboard" at bounding box center [40, 34] width 82 height 68
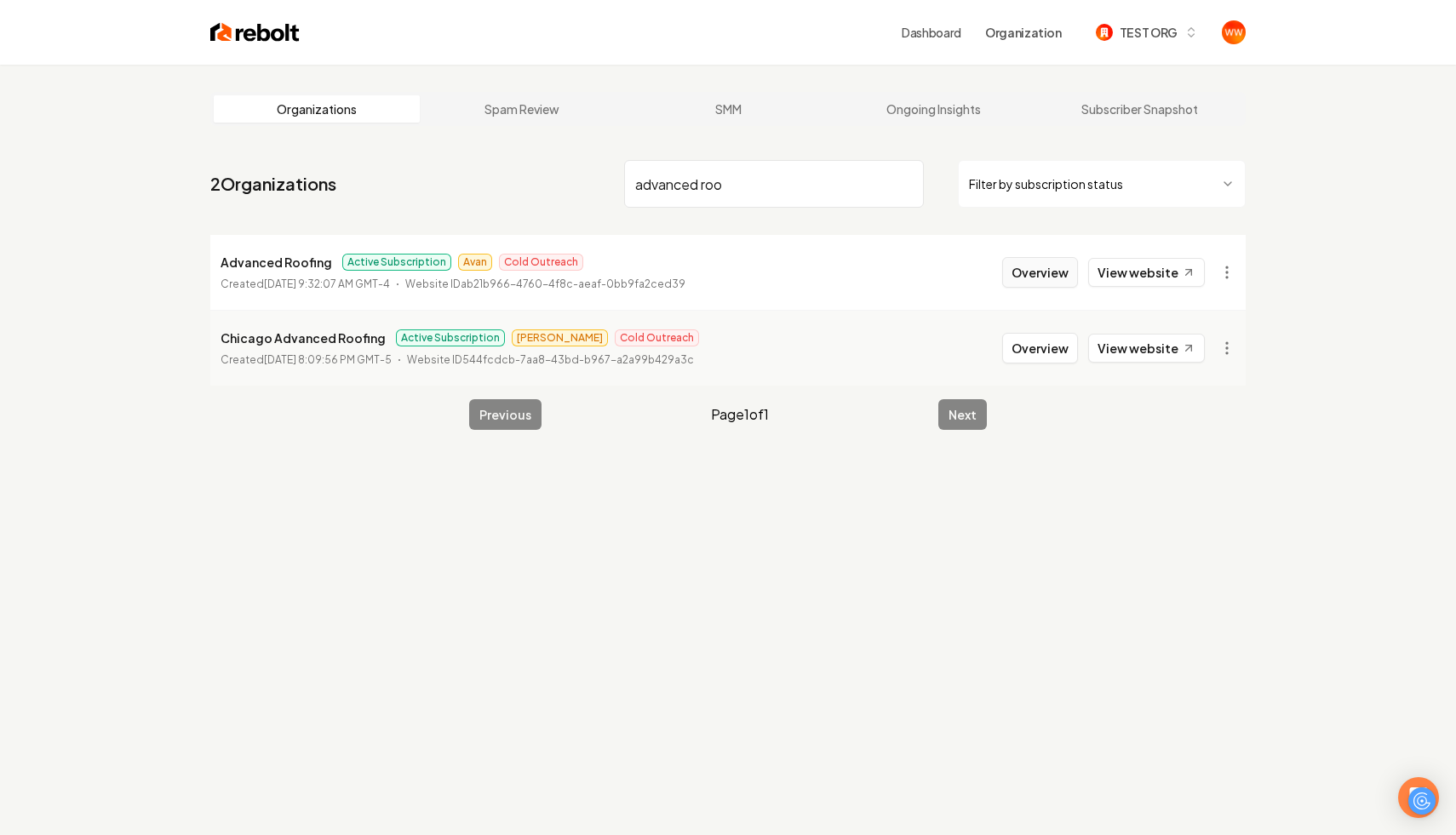
type input "advanced roo"
click at [1017, 271] on button "Overview" at bounding box center [1040, 272] width 75 height 31
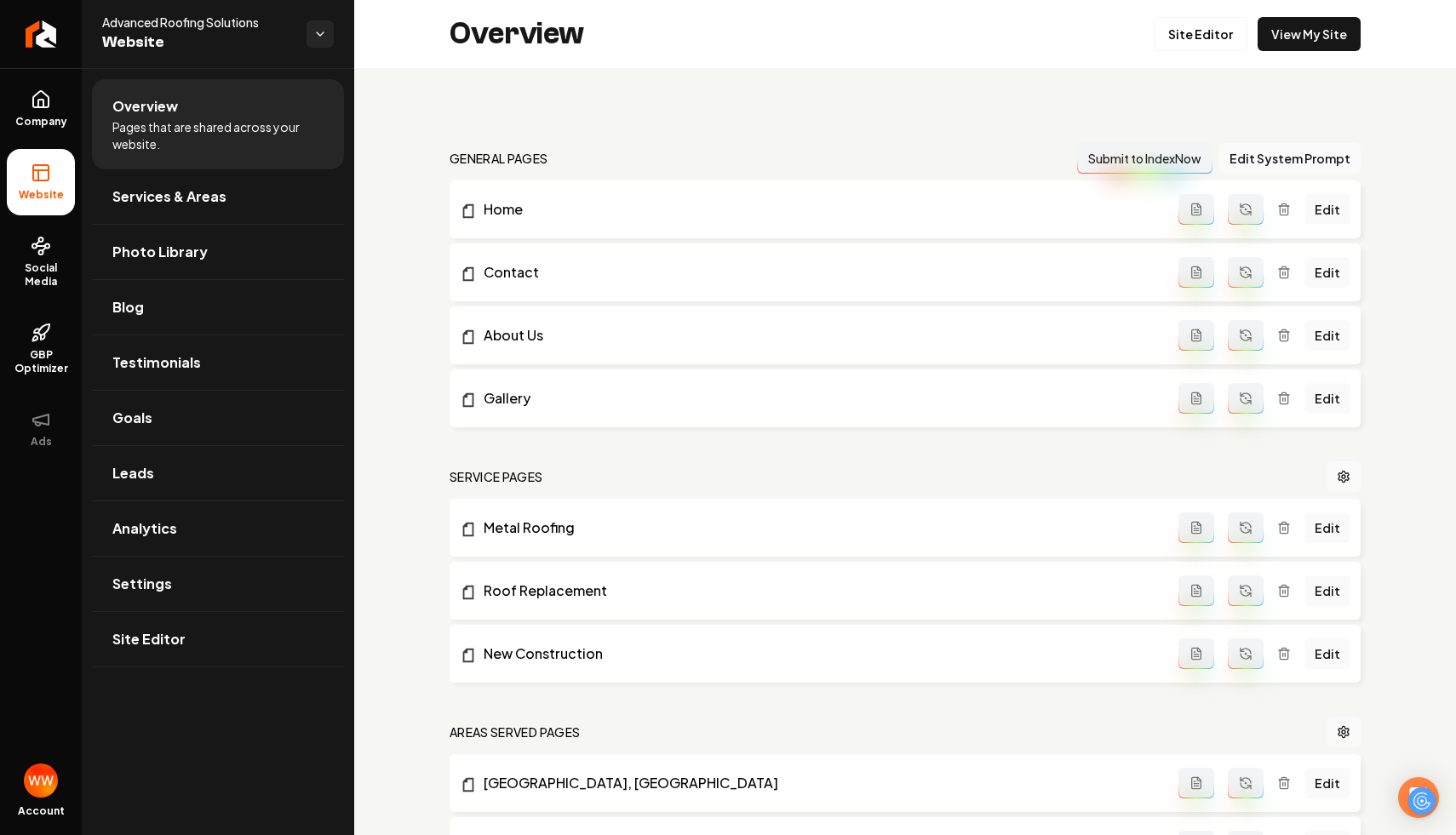
click at [259, 588] on link "Settings" at bounding box center [218, 584] width 252 height 55
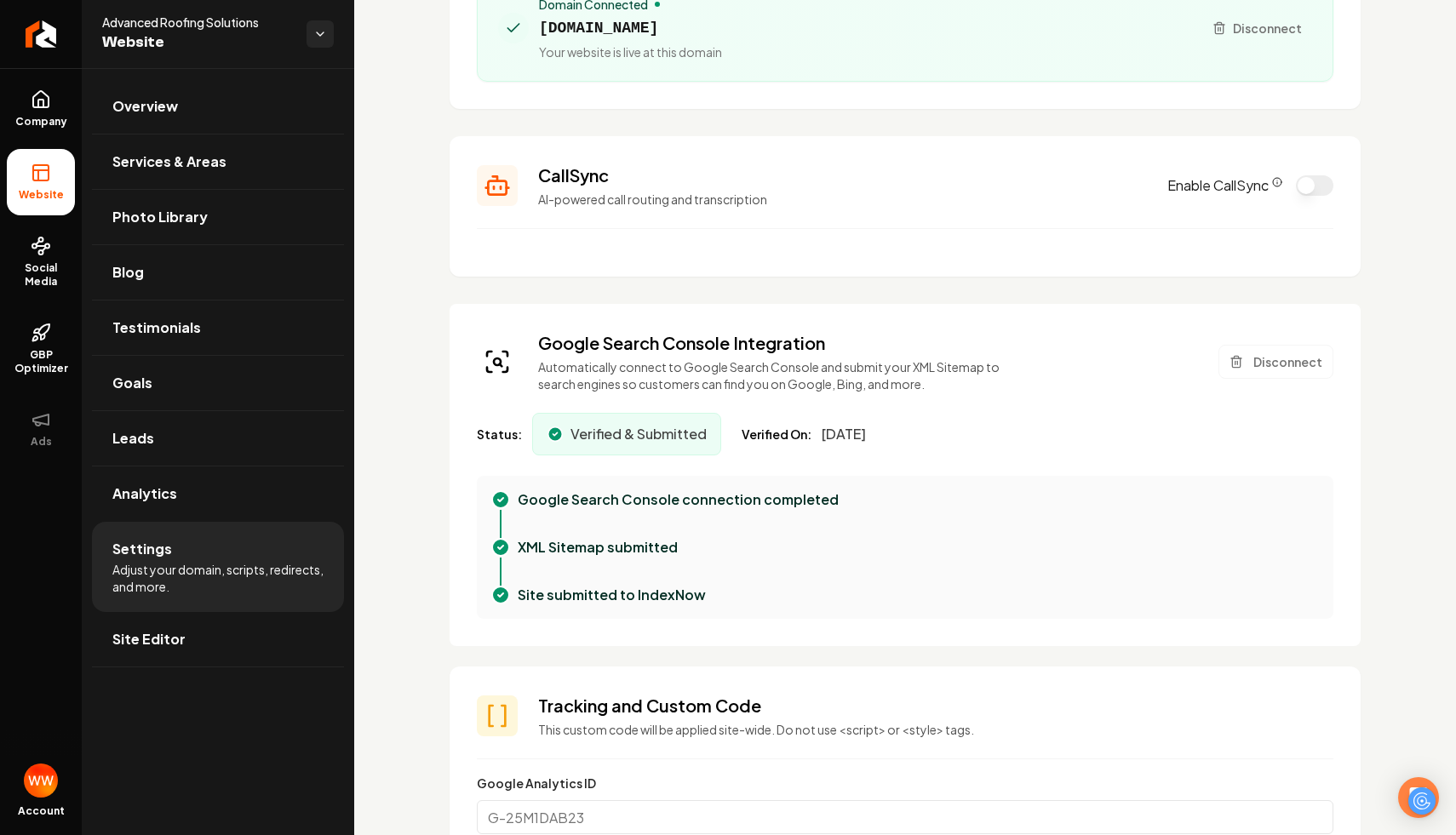
scroll to position [351, 0]
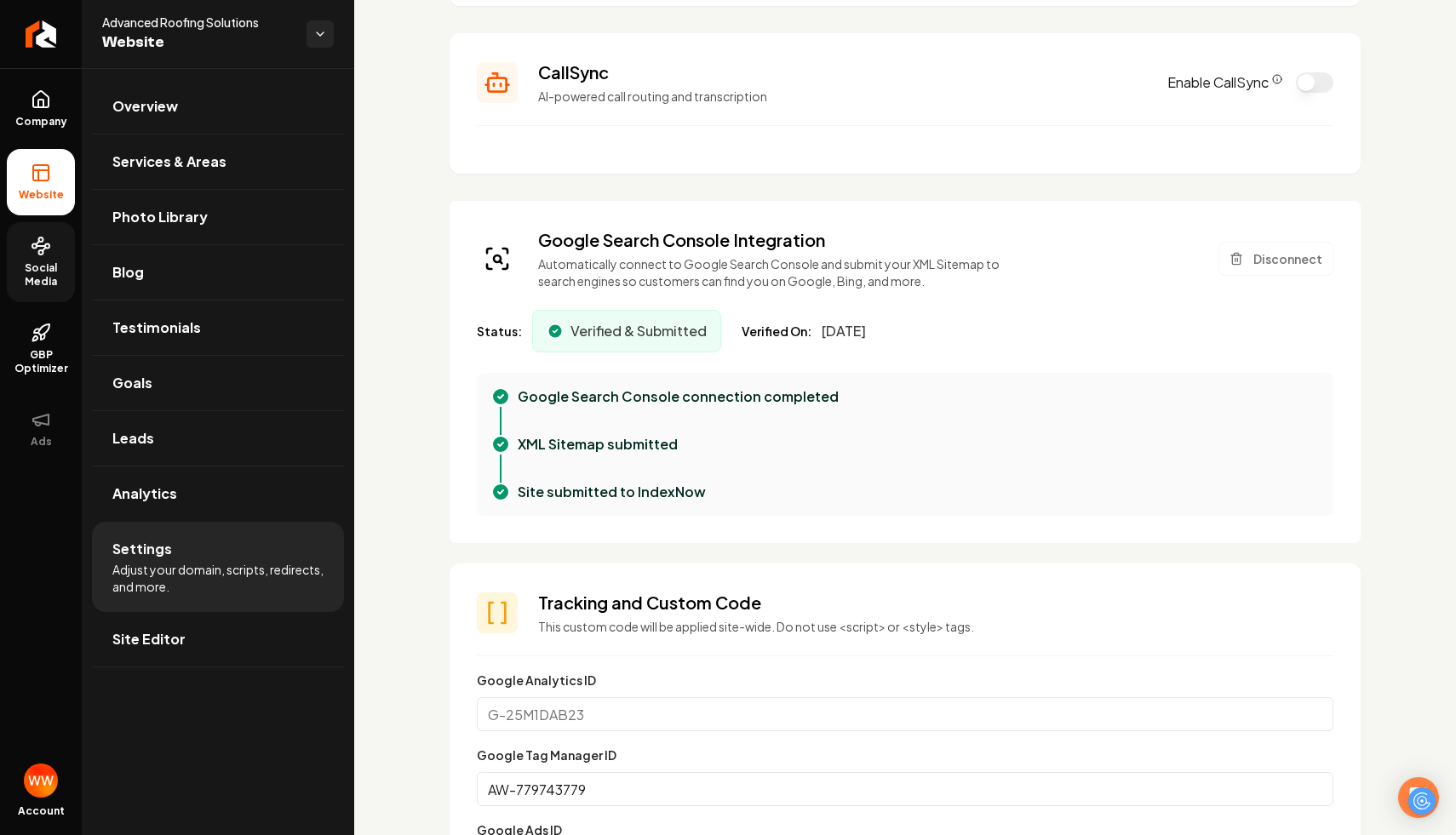
click at [36, 267] on span "Social Media" at bounding box center [41, 275] width 68 height 27
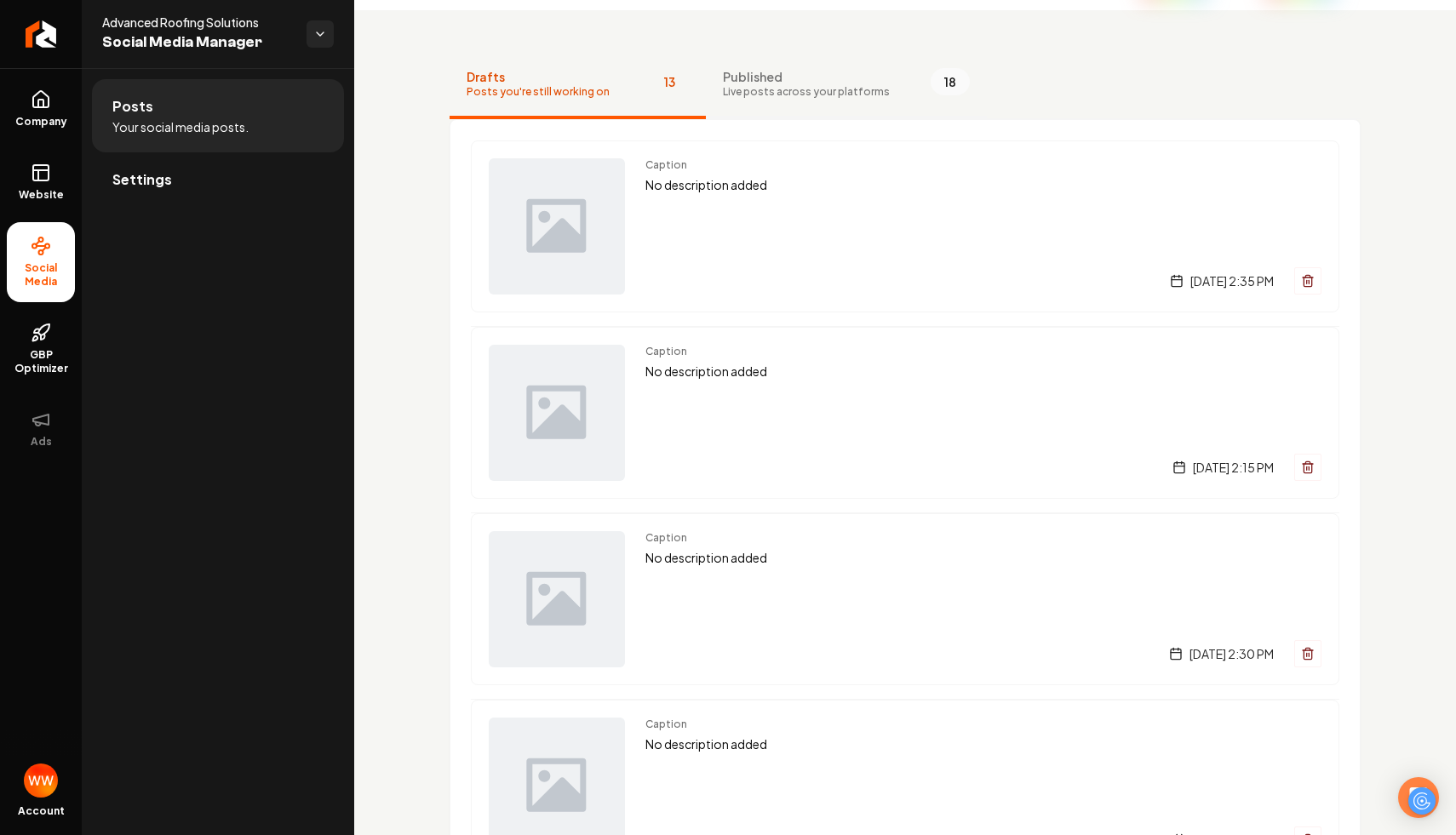
scroll to position [45, 0]
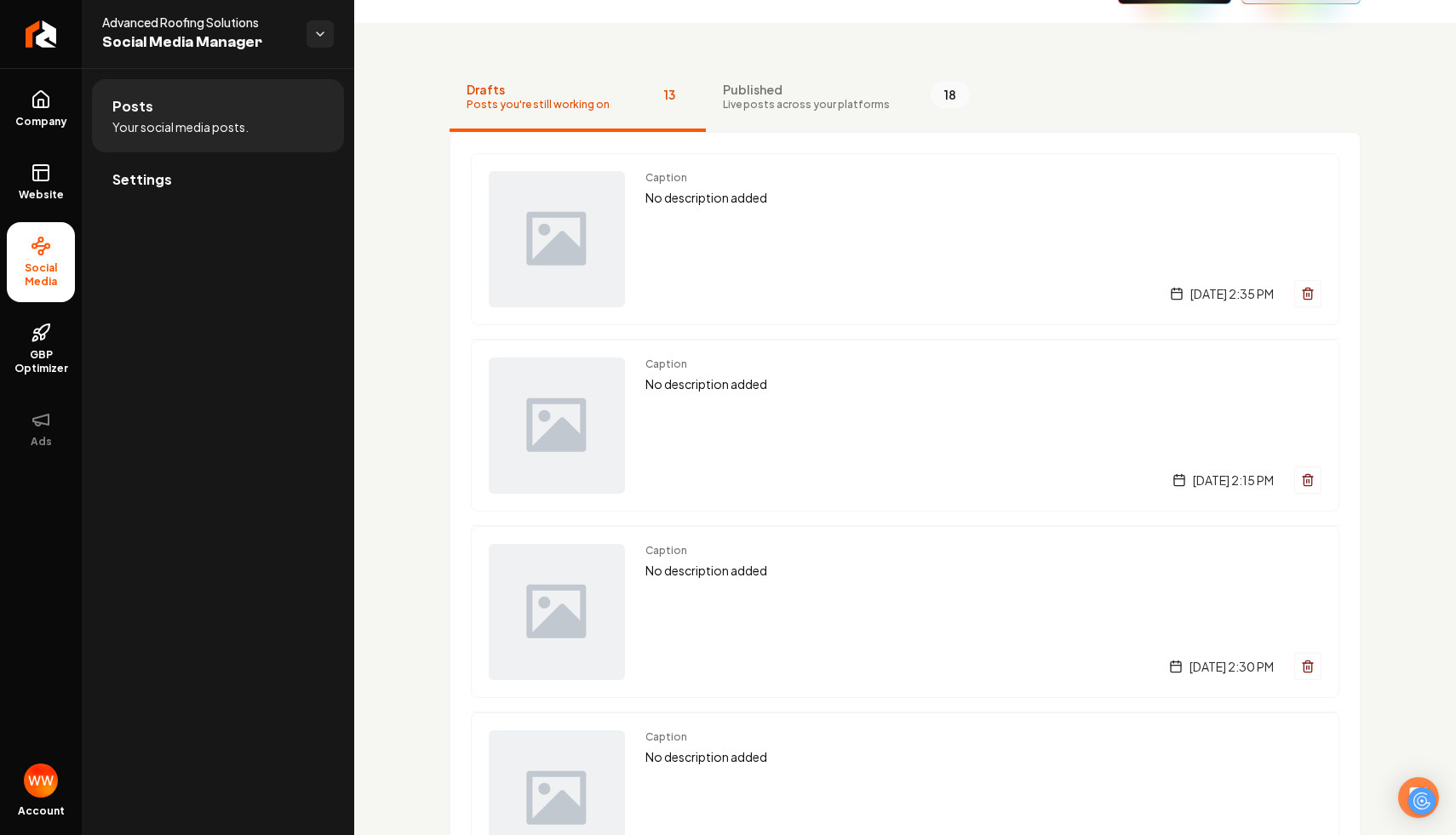
click at [779, 114] on button "Published Live posts across your platforms 18" at bounding box center [846, 98] width 281 height 68
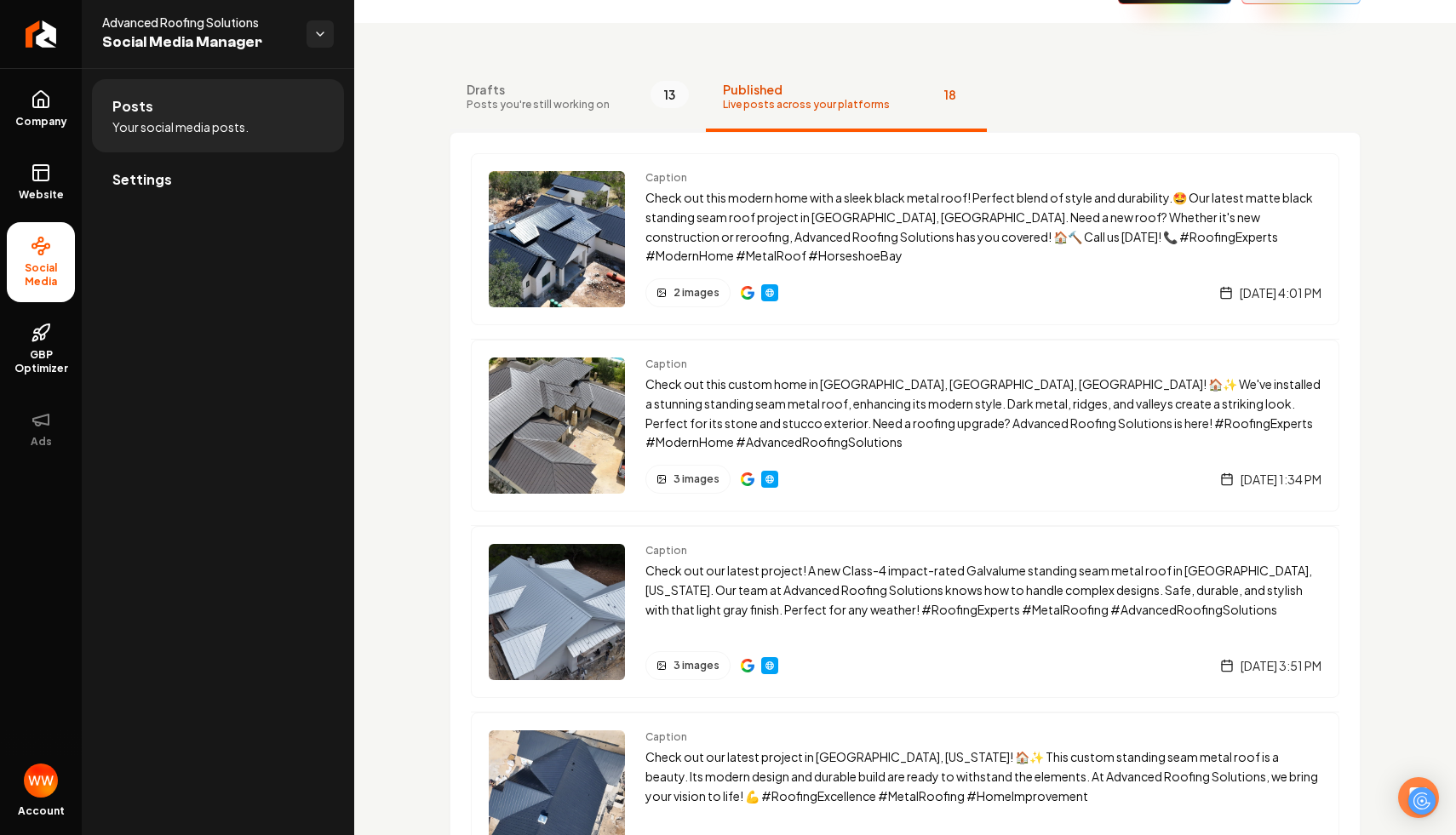
click at [551, 97] on span "Drafts" at bounding box center [537, 89] width 143 height 17
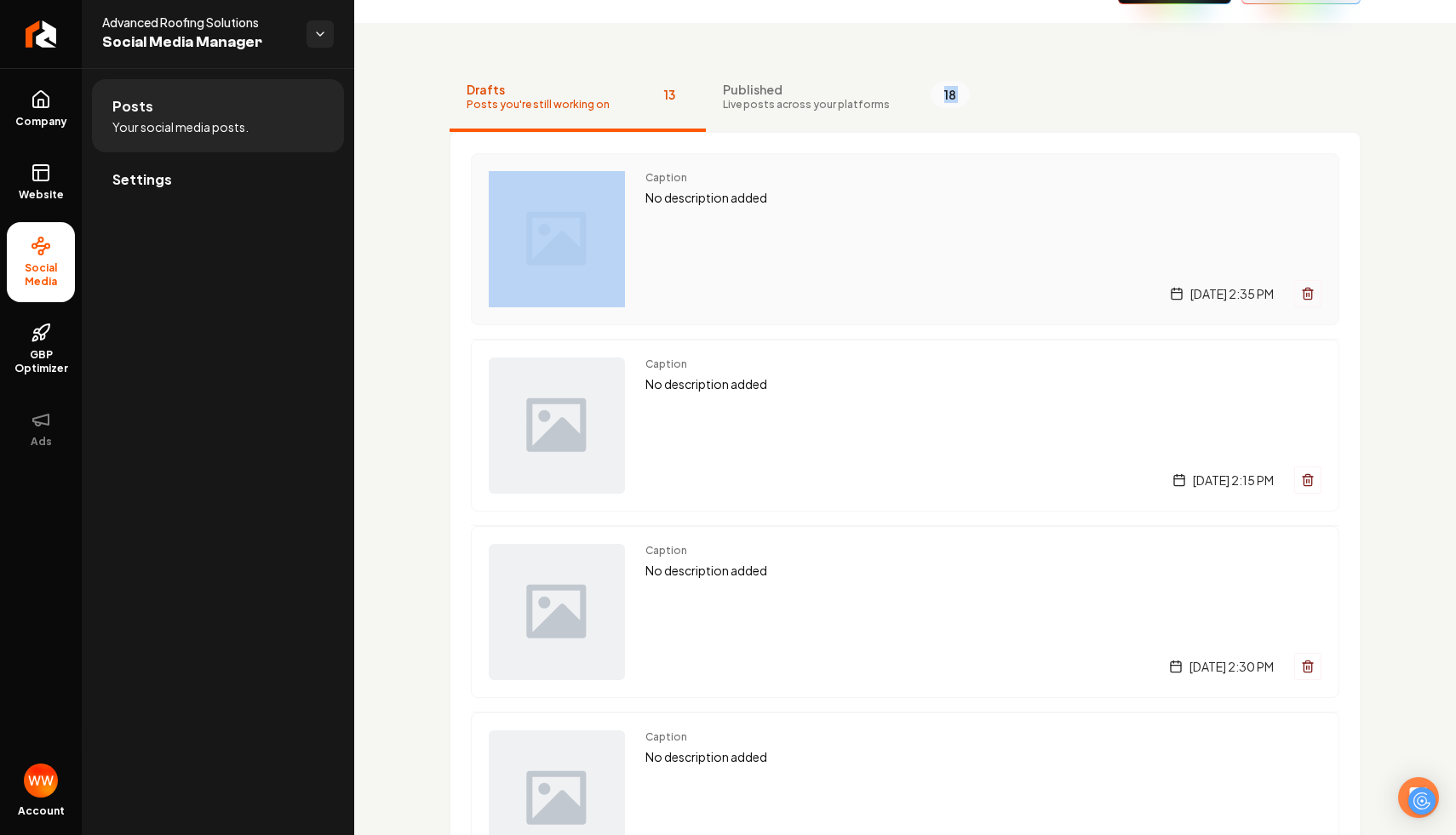
drag, startPoint x: 984, startPoint y: 39, endPoint x: 1155, endPoint y: 168, distance: 214.2
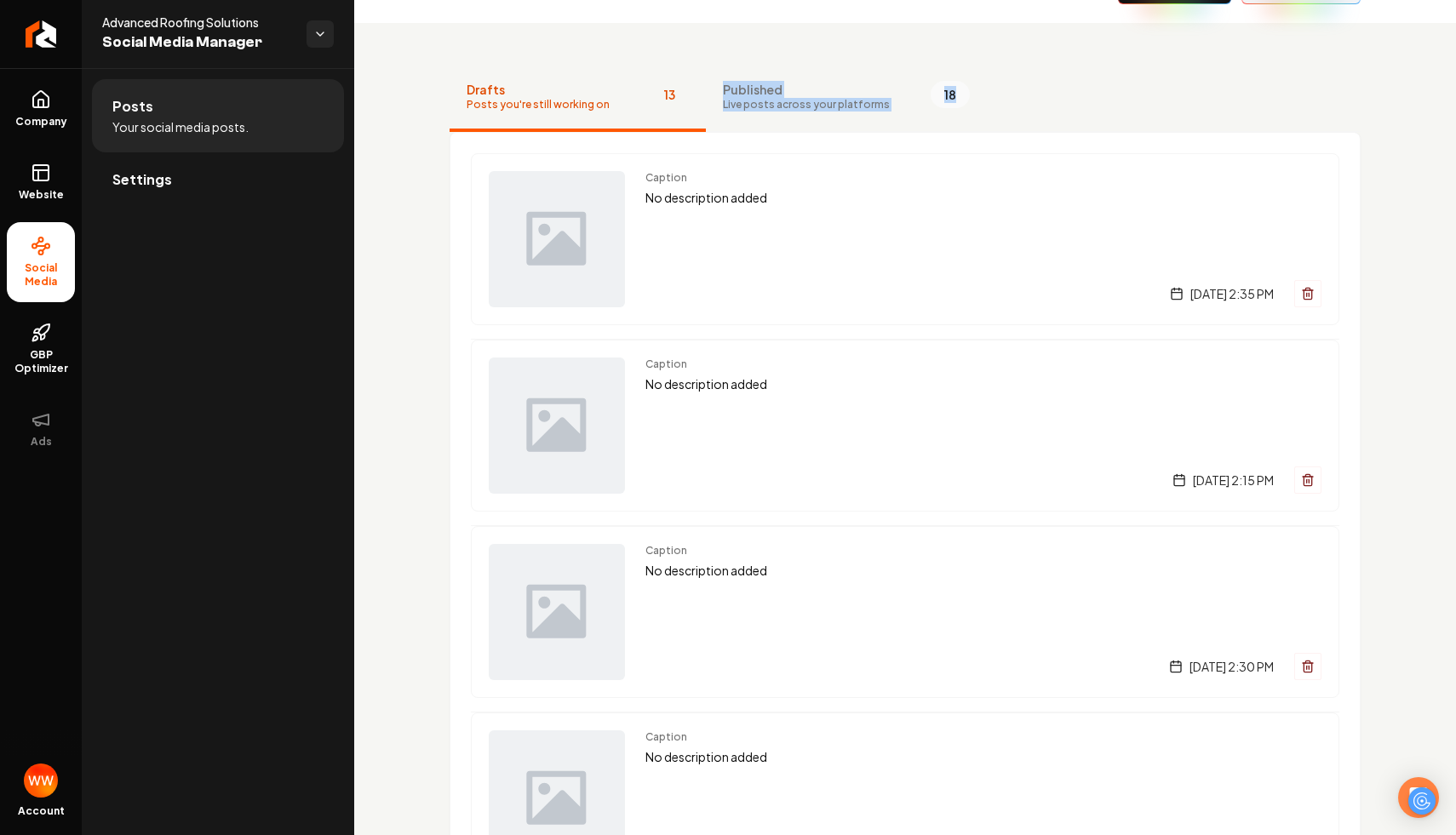
drag, startPoint x: 856, startPoint y: 39, endPoint x: 1028, endPoint y: 129, distance: 194.1
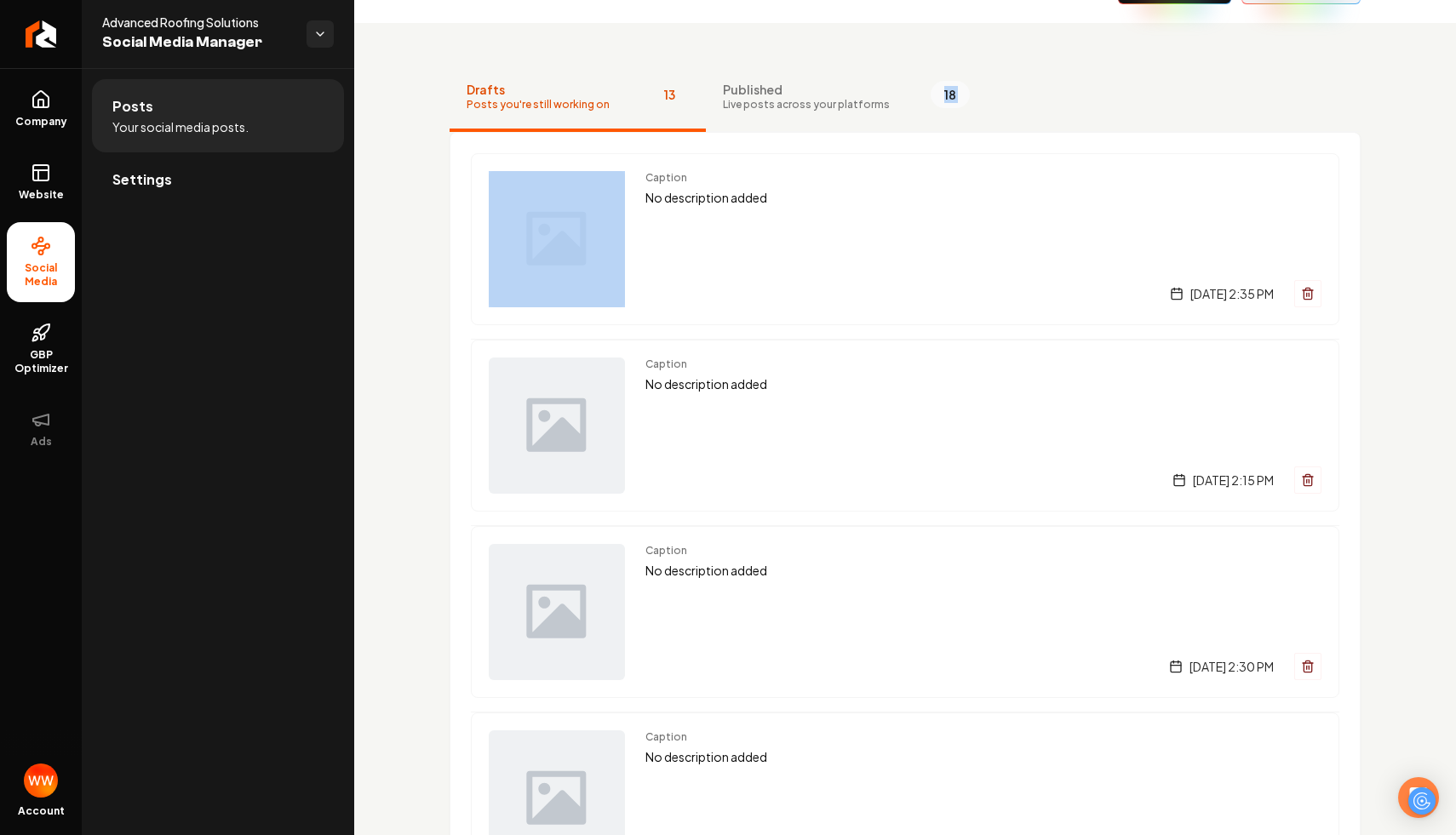
drag, startPoint x: 952, startPoint y: 51, endPoint x: 1088, endPoint y: 135, distance: 159.8
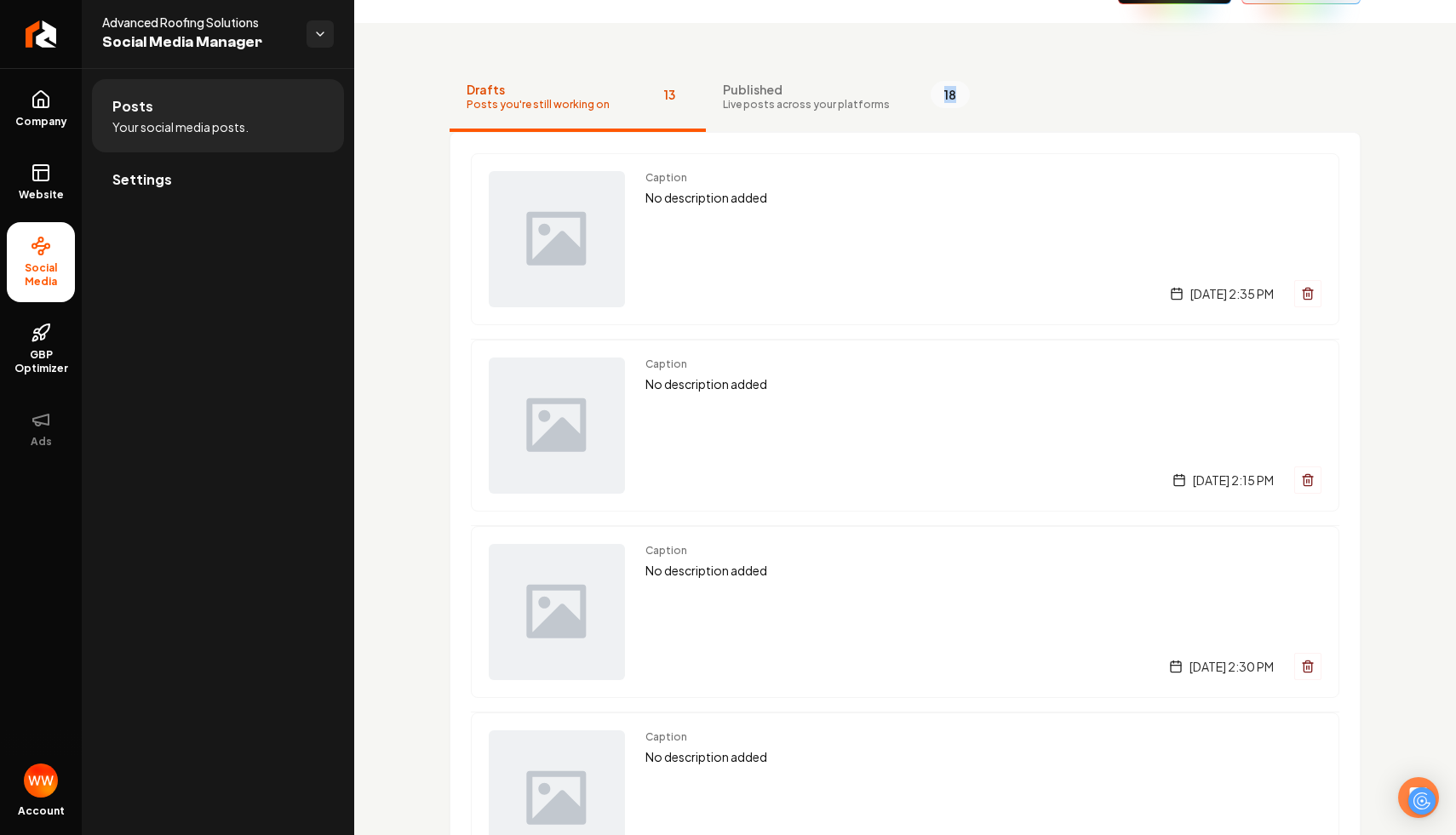
drag, startPoint x: 961, startPoint y: 31, endPoint x: 1061, endPoint y: 129, distance: 140.0
drag, startPoint x: 953, startPoint y: 43, endPoint x: 980, endPoint y: 27, distance: 31.4
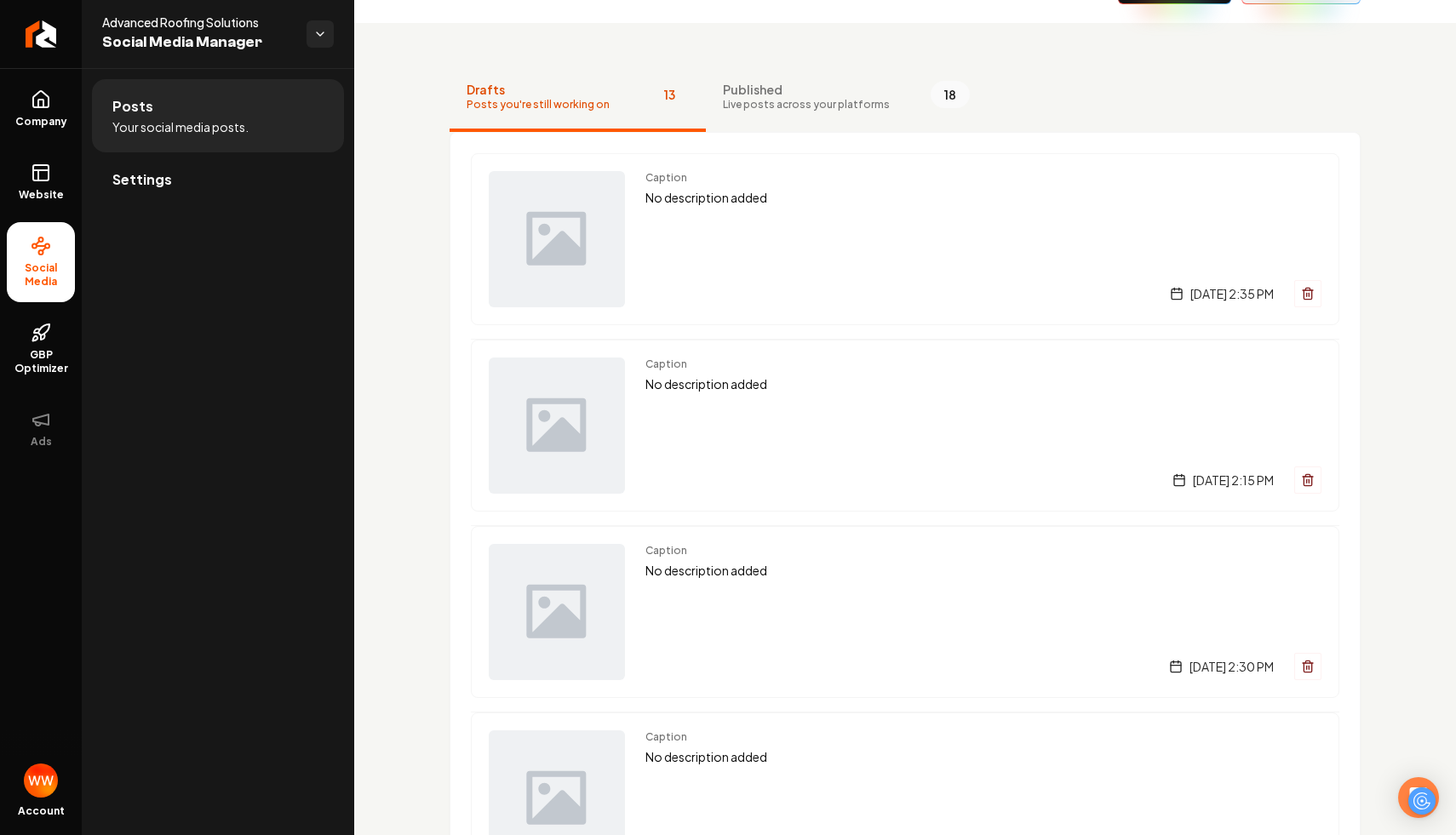
click at [157, 176] on span "Settings" at bounding box center [142, 180] width 59 height 21
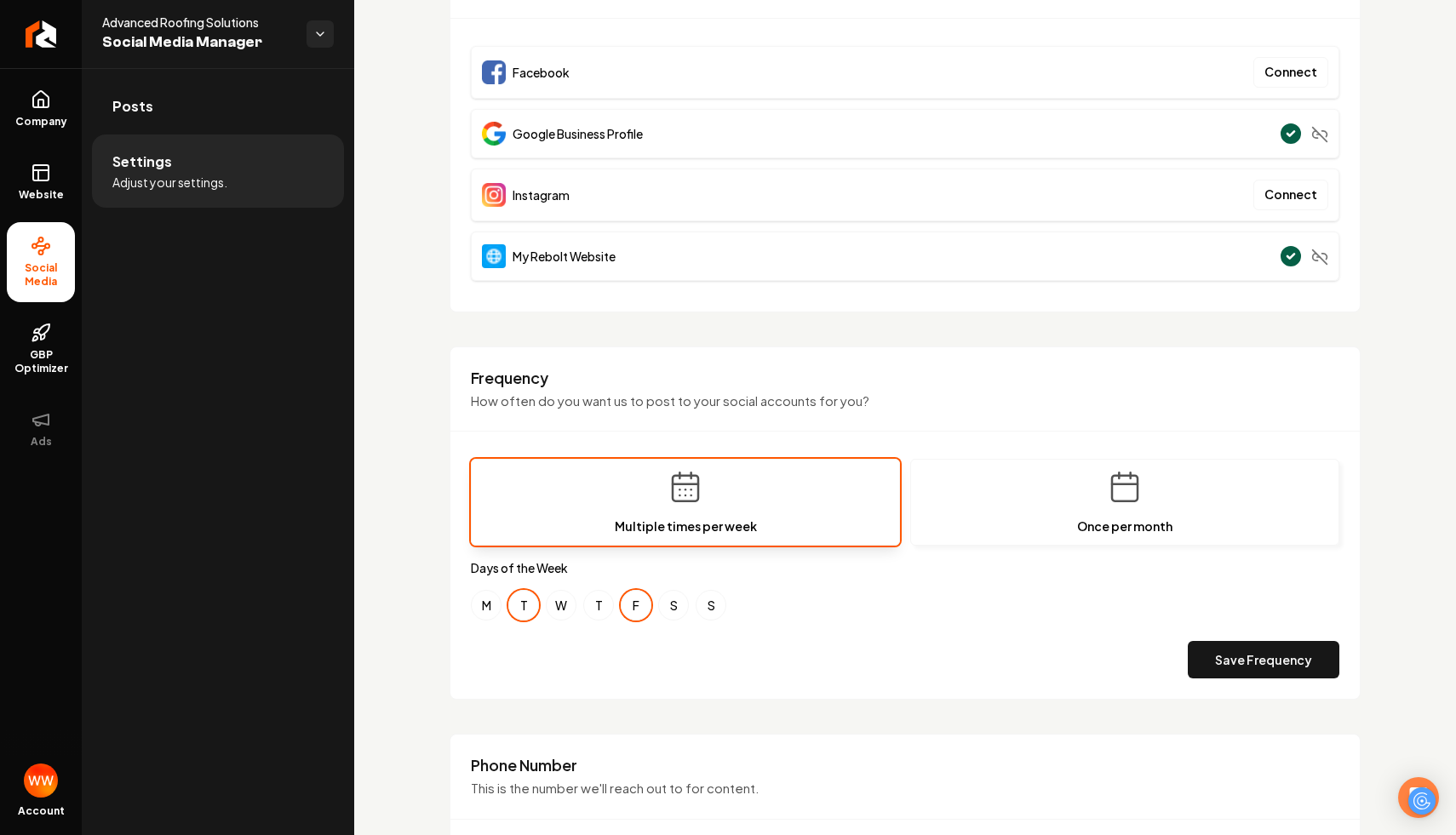
scroll to position [320, 0]
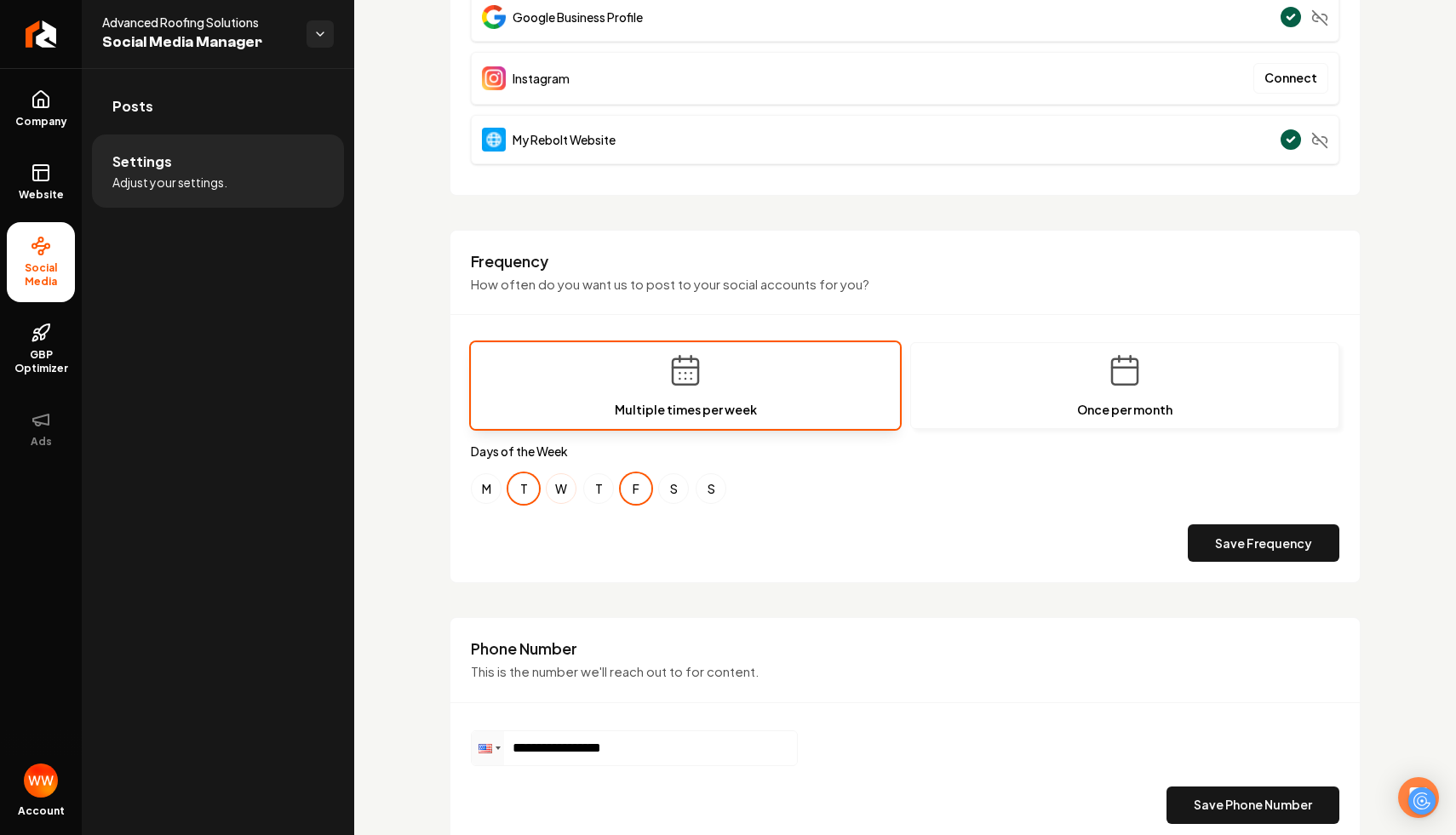
click at [564, 493] on button "W" at bounding box center [561, 489] width 31 height 31
click at [530, 487] on button "T" at bounding box center [524, 489] width 31 height 31
click at [634, 475] on button "F" at bounding box center [636, 489] width 31 height 31
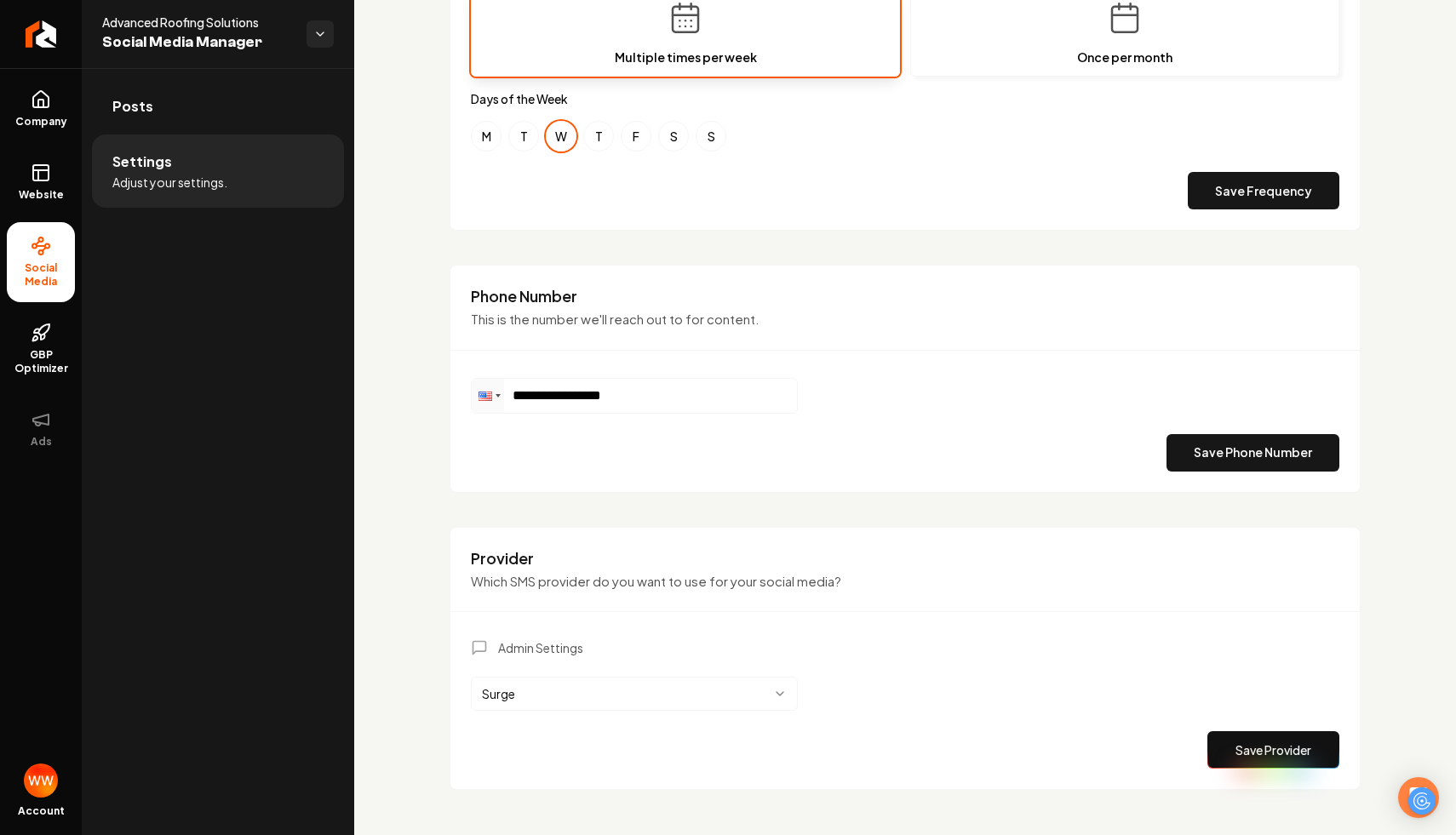
scroll to position [696, 0]
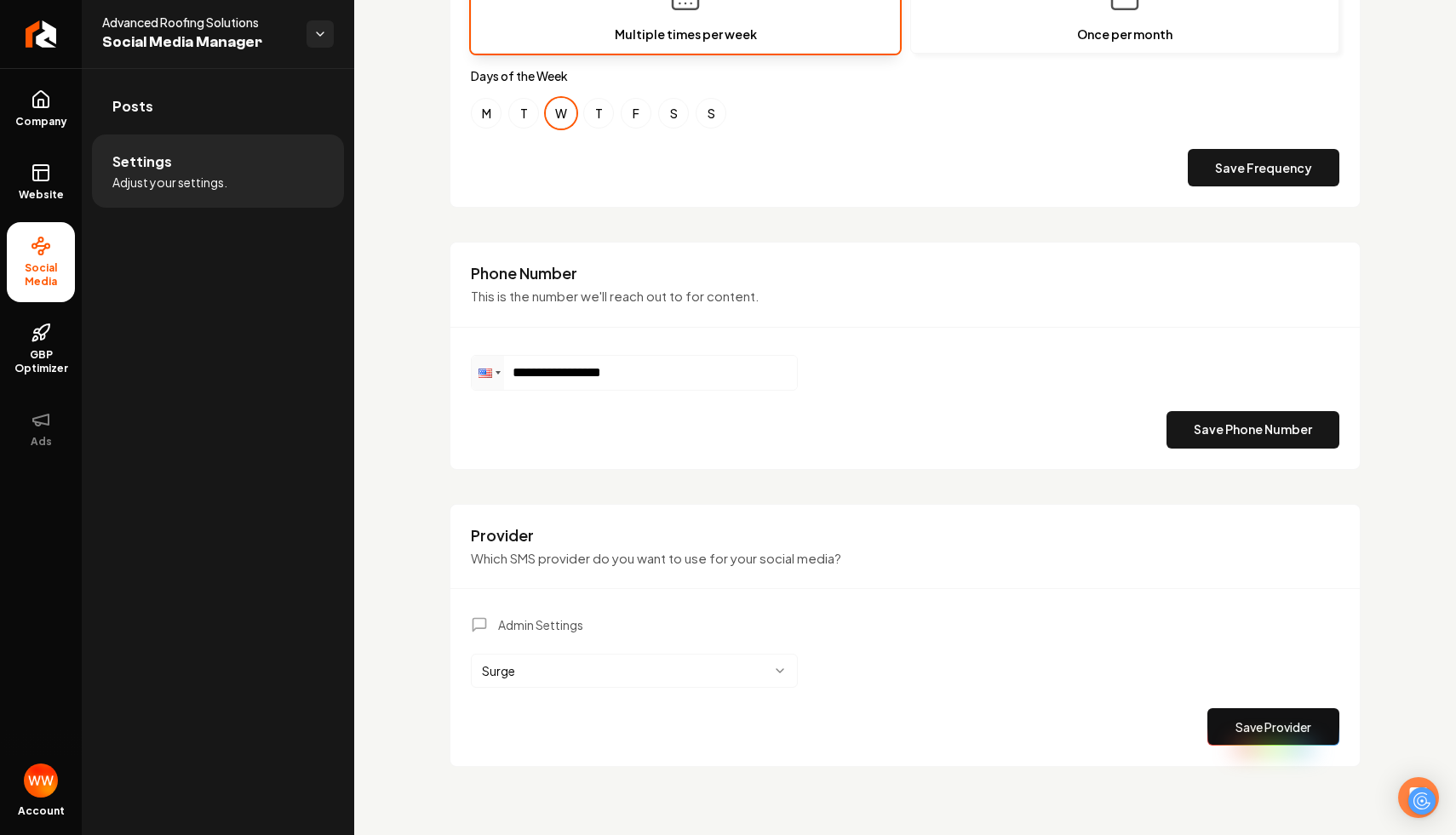
click at [1267, 734] on button "Save Provider" at bounding box center [1273, 727] width 132 height 38
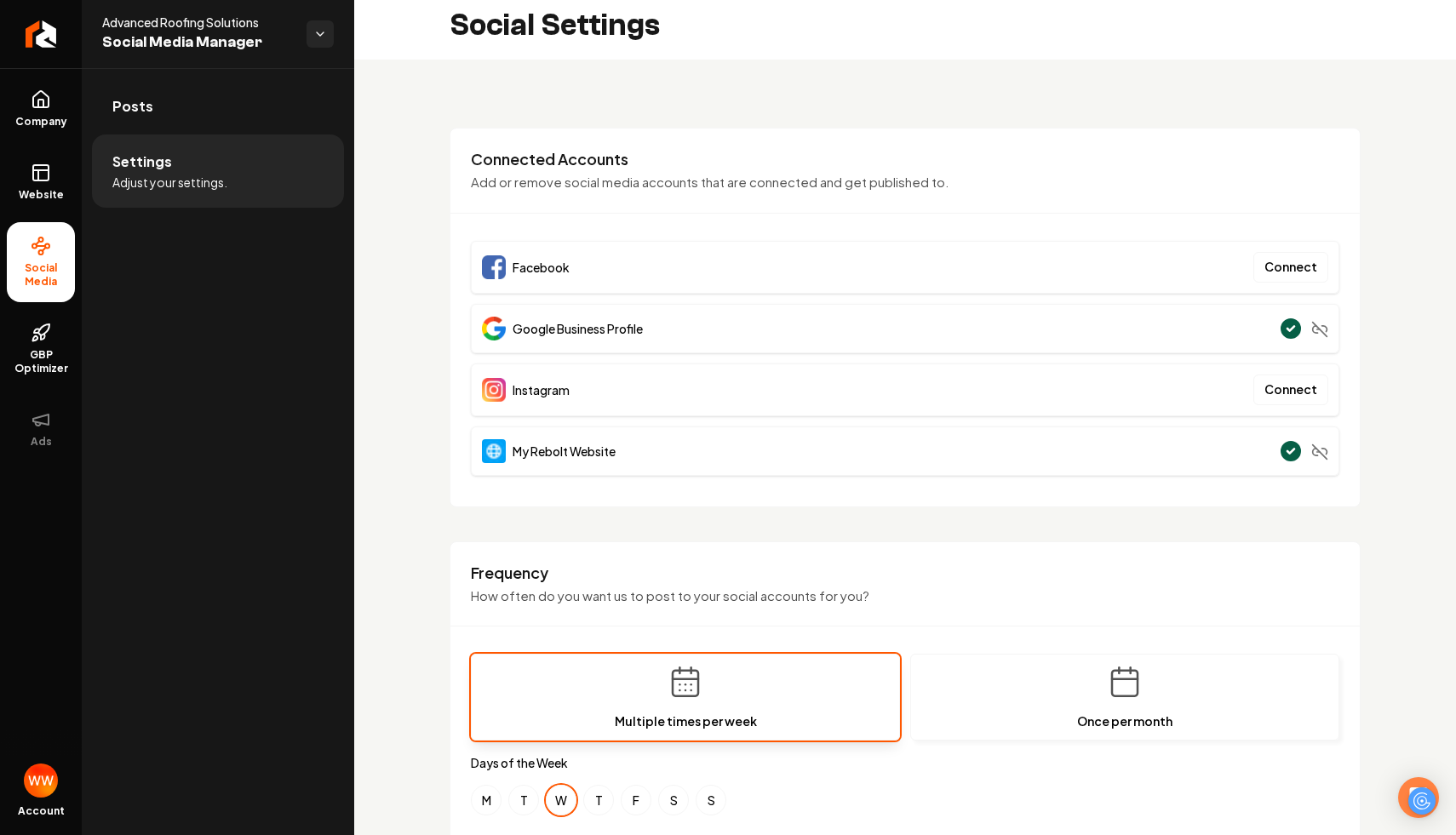
scroll to position [0, 0]
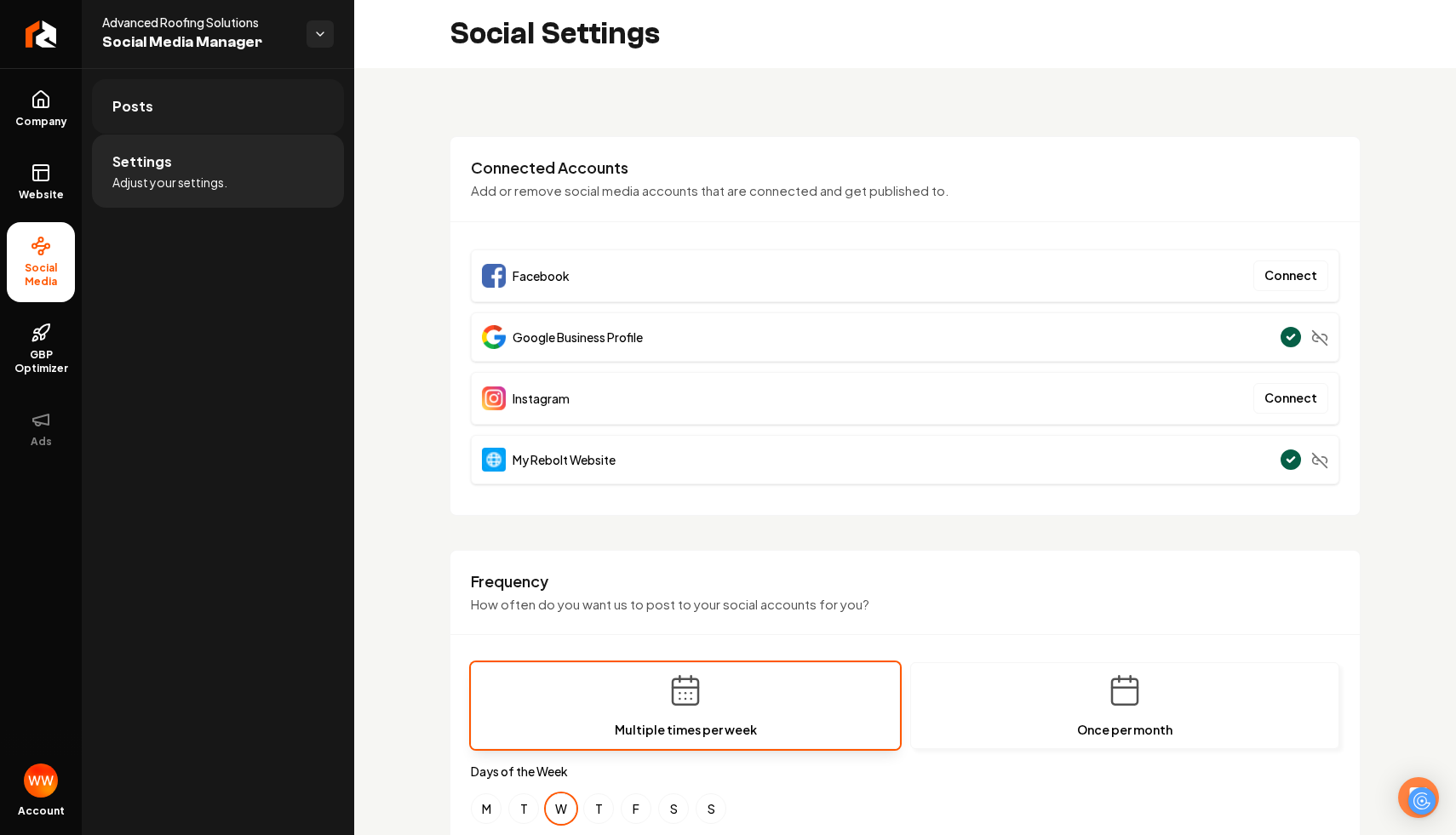
click at [228, 110] on link "Posts" at bounding box center [218, 106] width 252 height 55
